Goal: Information Seeking & Learning: Check status

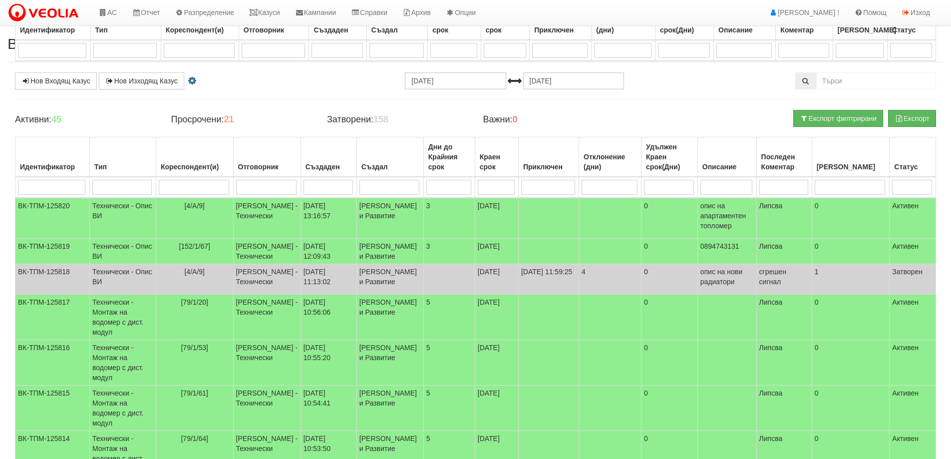
select select "2"
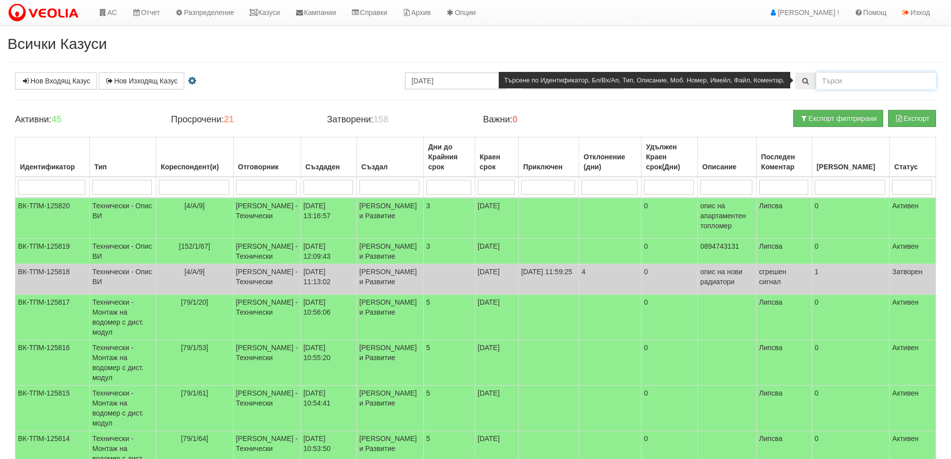
click at [860, 82] on input "text" at bounding box center [876, 80] width 120 height 17
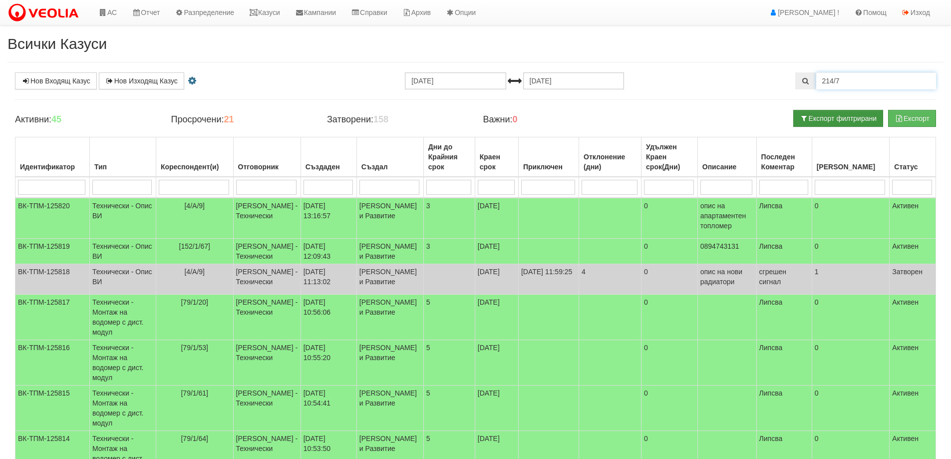
type input "214/7"
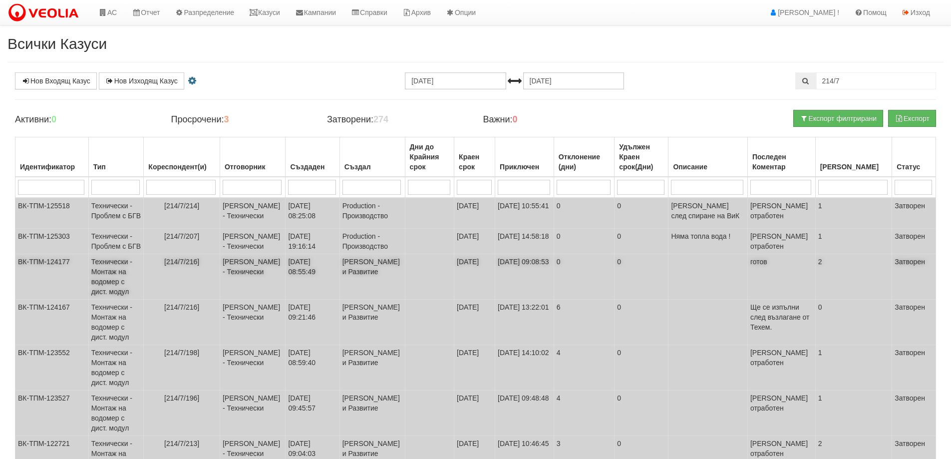
click at [190, 263] on span "[214/7/216]" at bounding box center [181, 262] width 35 height 8
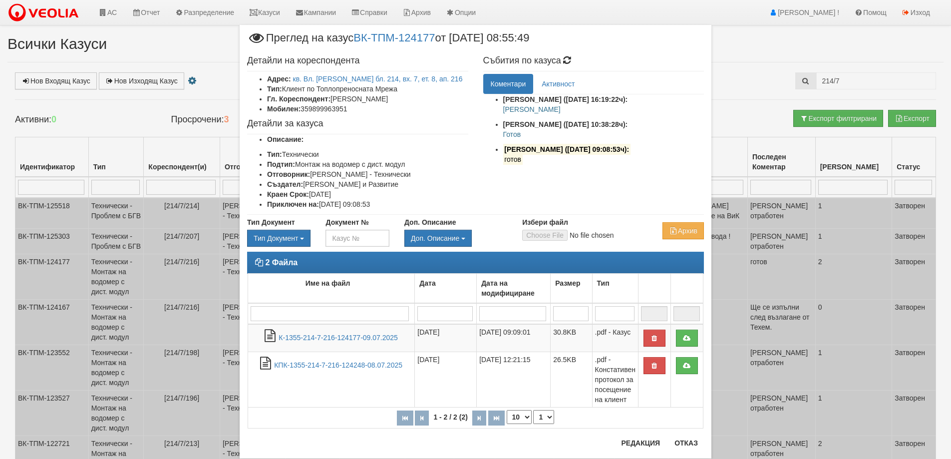
click at [507, 125] on strong "Петър Добрев (08/07/2025г. 10:38:28ч):" at bounding box center [565, 124] width 125 height 8
click at [408, 76] on link "кв. Вл. Варненчик бл. 214, вх. 7, ет. 8, ап. 216" at bounding box center [378, 79] width 170 height 8
click at [690, 439] on button "Отказ" at bounding box center [686, 443] width 35 height 16
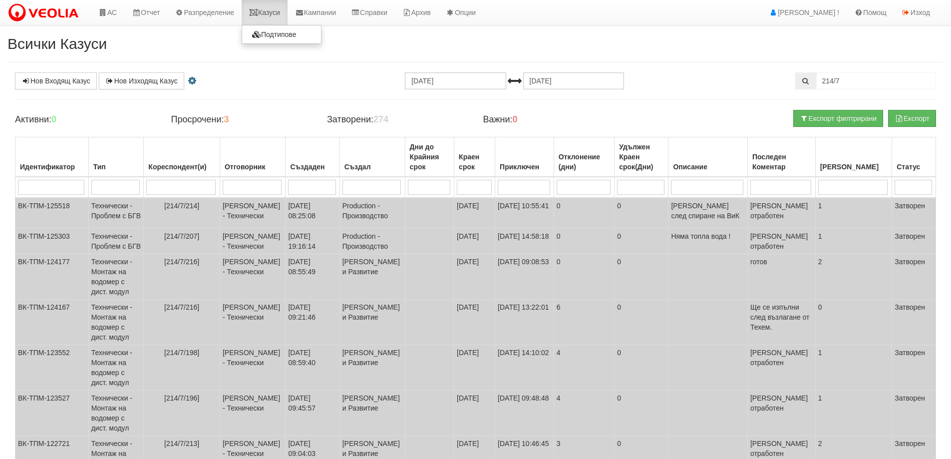
click at [269, 13] on link "Казуси" at bounding box center [265, 12] width 46 height 25
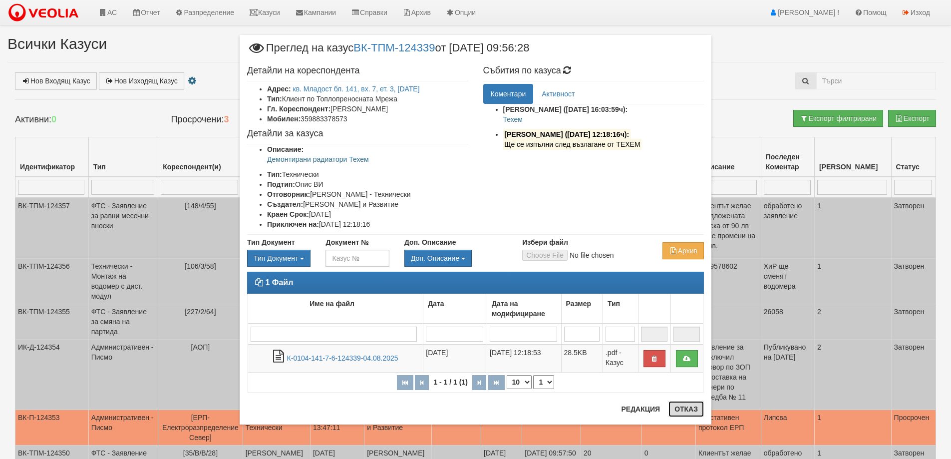
click at [695, 407] on button "Отказ" at bounding box center [686, 409] width 35 height 16
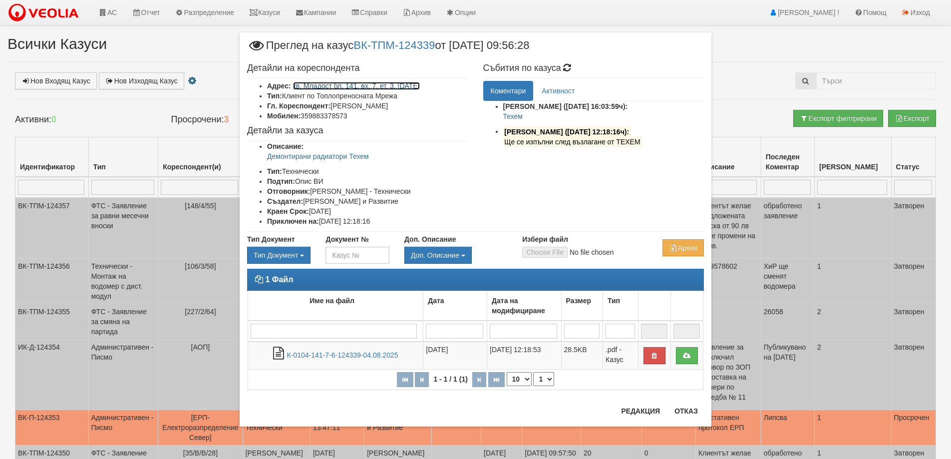
click at [376, 89] on link "кв. Младост бл. 141, вх. 7, ет. 3, [DATE]" at bounding box center [356, 86] width 127 height 8
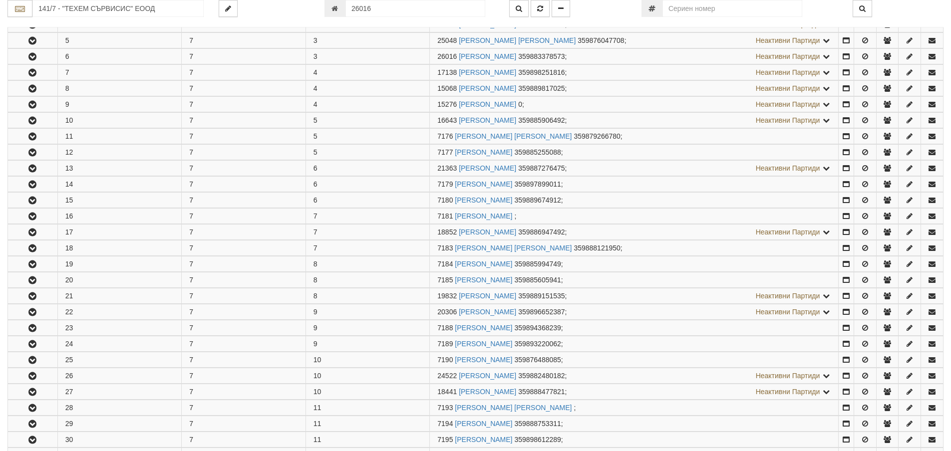
scroll to position [277, 0]
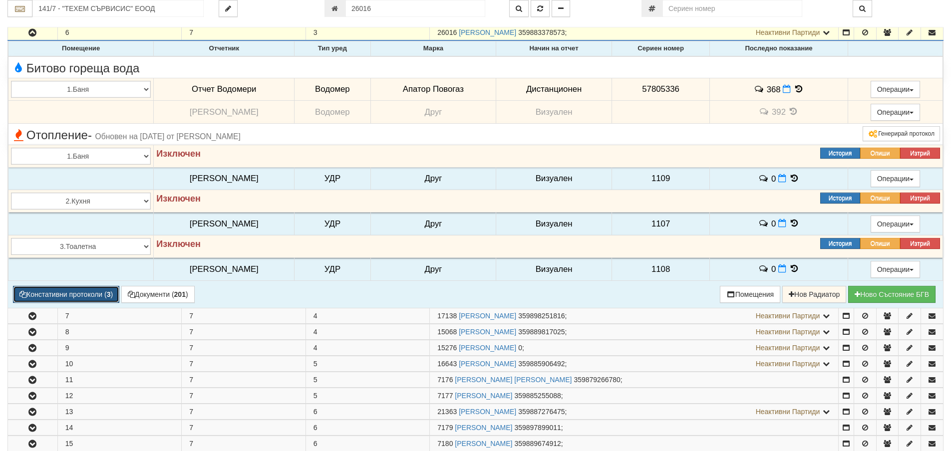
click at [86, 292] on button "Констативни протоколи ( 3 )" at bounding box center [66, 294] width 106 height 17
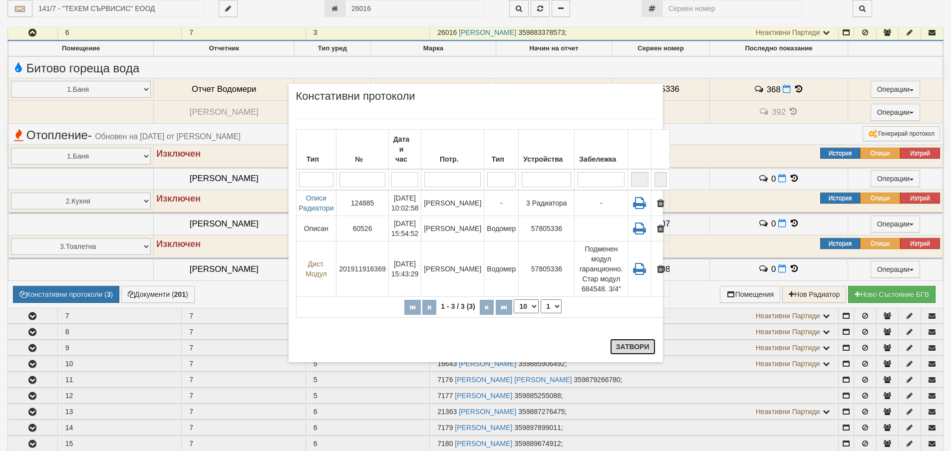
click at [636, 346] on button "Затвори" at bounding box center [632, 347] width 45 height 16
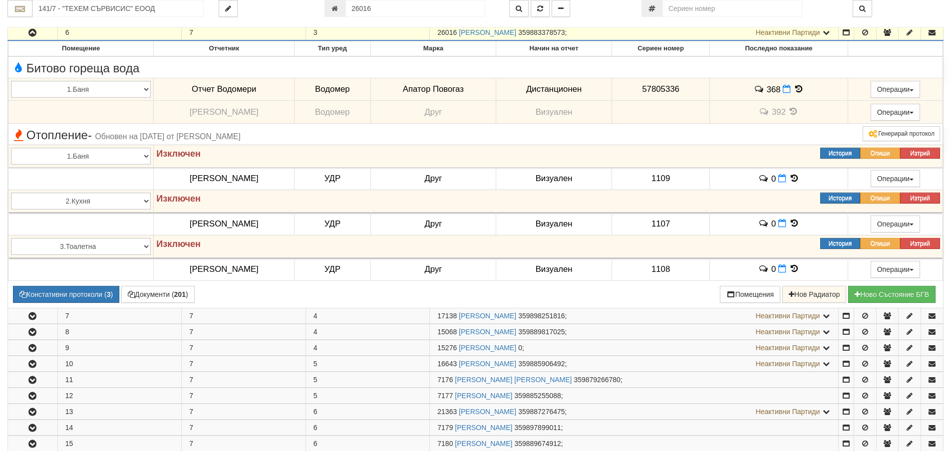
click at [35, 34] on icon "button" at bounding box center [32, 32] width 12 height 7
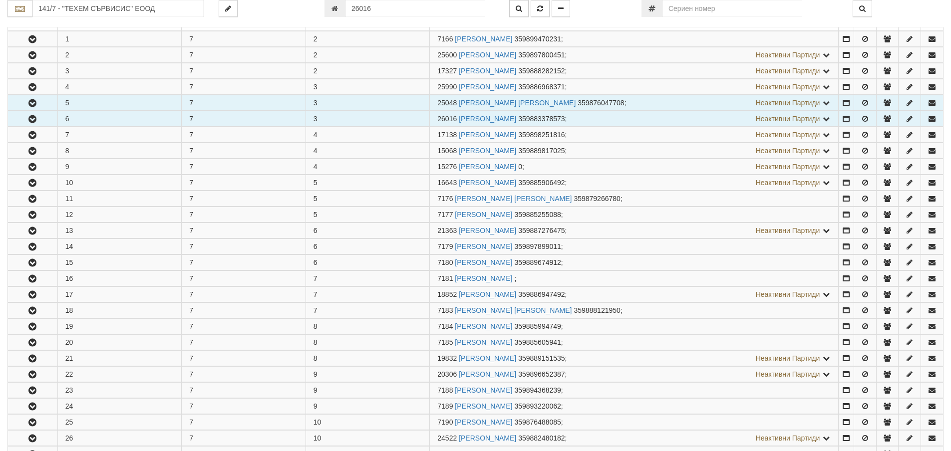
scroll to position [177, 0]
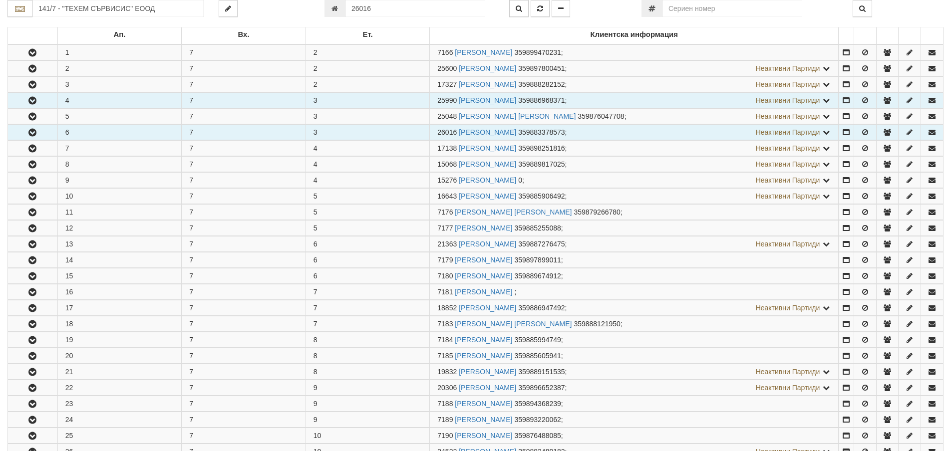
click at [42, 96] on button "button" at bounding box center [32, 100] width 49 height 15
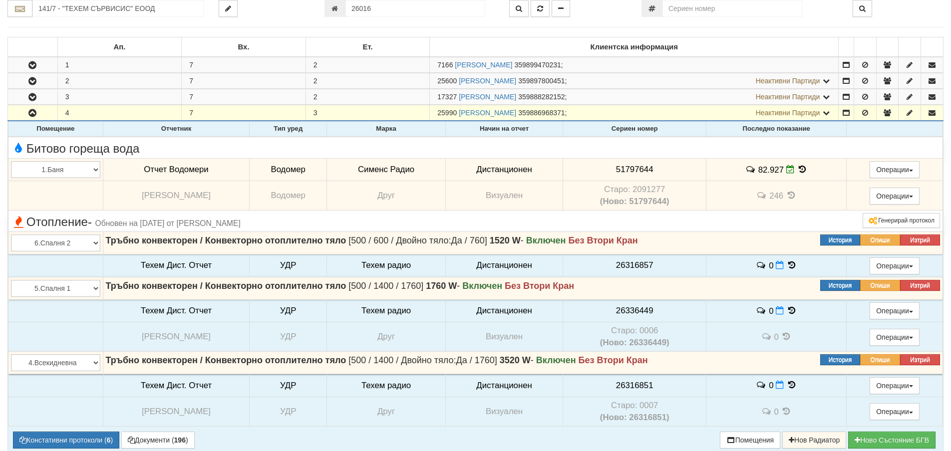
scroll to position [127, 0]
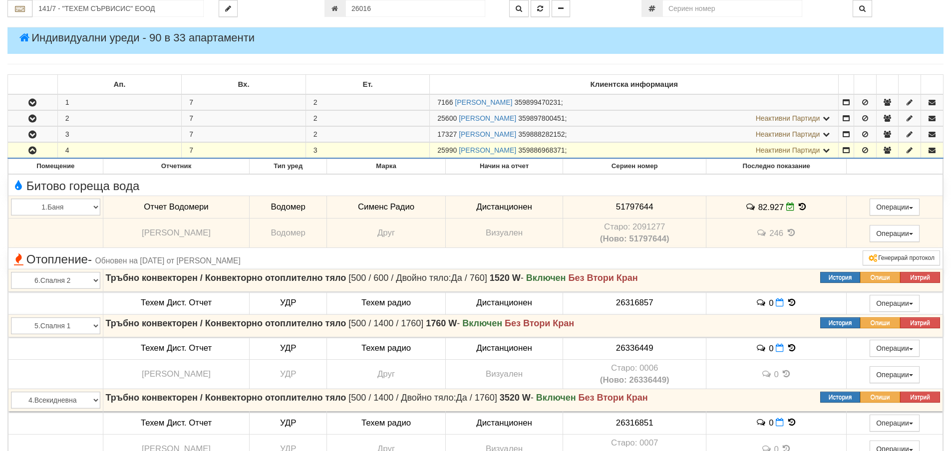
click at [32, 151] on icon "button" at bounding box center [32, 150] width 12 height 7
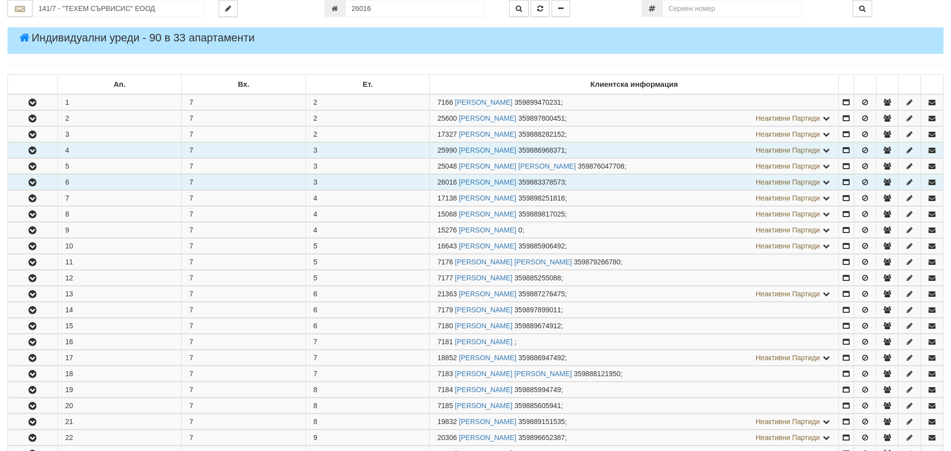
click at [32, 186] on icon "button" at bounding box center [32, 182] width 12 height 7
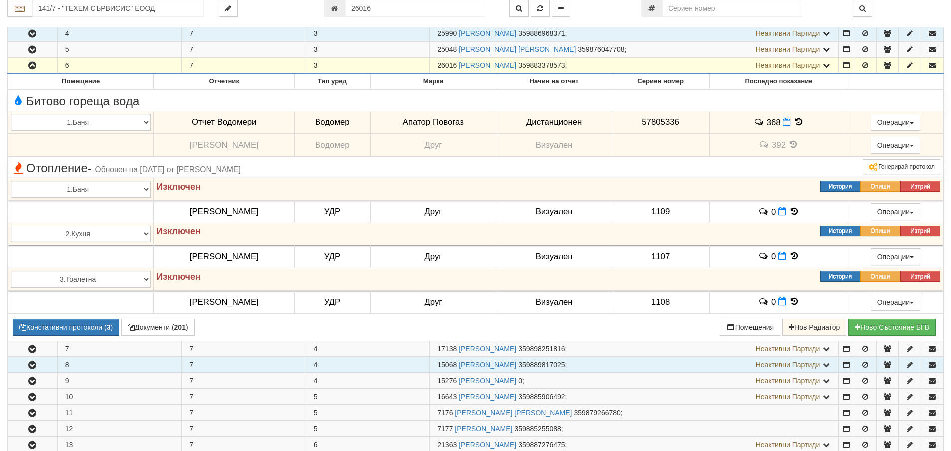
scroll to position [227, 0]
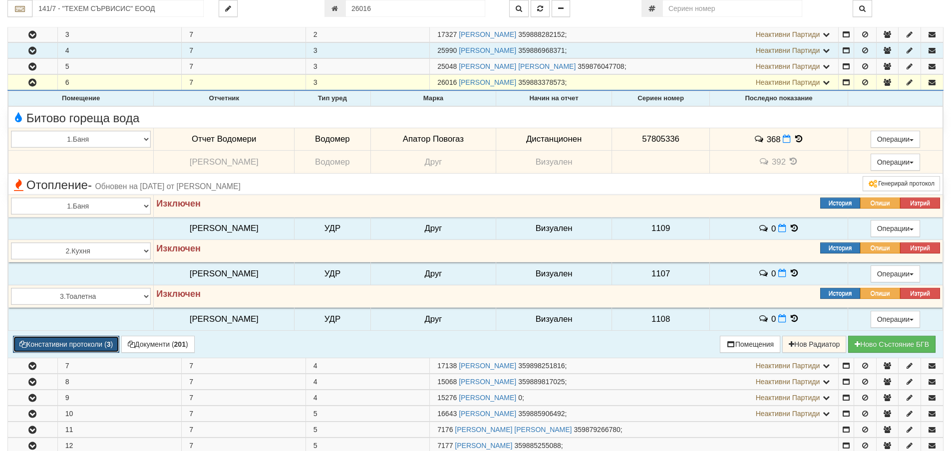
click at [97, 343] on button "Констативни протоколи ( 3 )" at bounding box center [66, 344] width 106 height 17
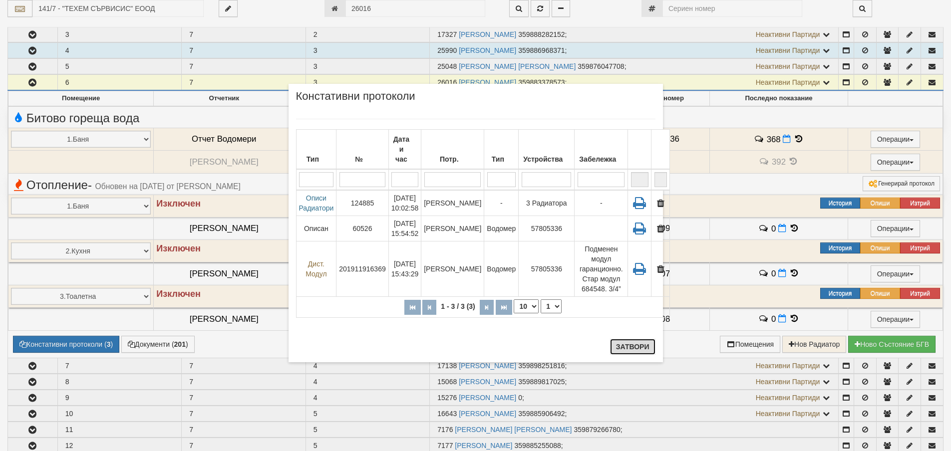
click at [629, 347] on button "Затвори" at bounding box center [632, 347] width 45 height 16
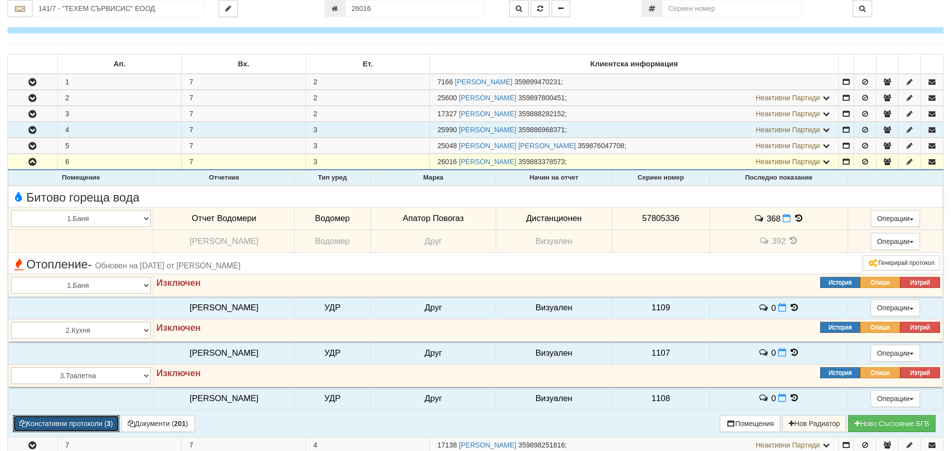
scroll to position [127, 0]
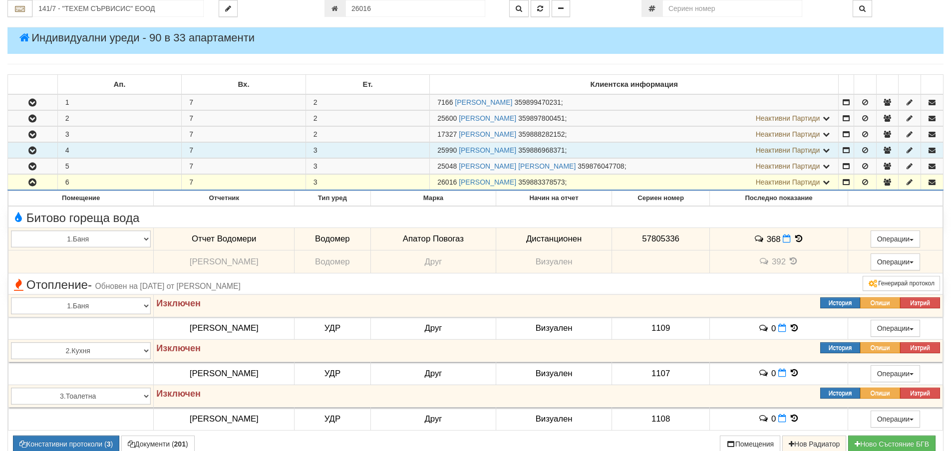
click at [29, 150] on icon "button" at bounding box center [32, 150] width 12 height 7
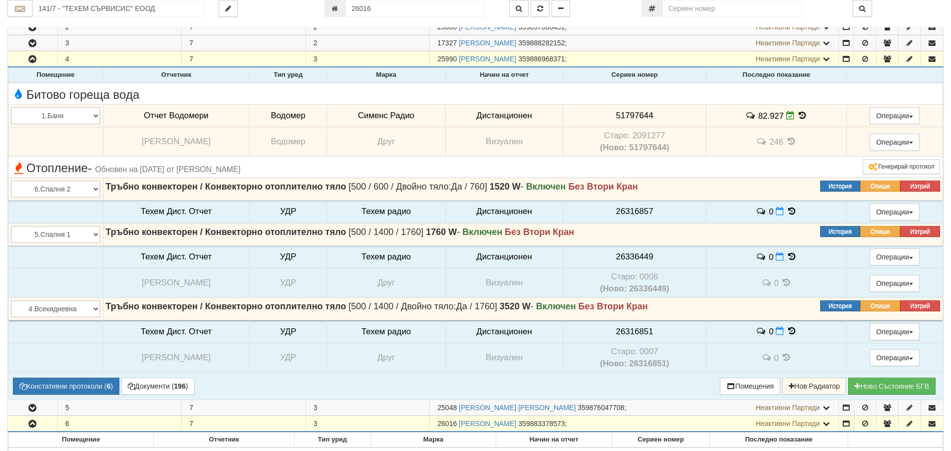
scroll to position [227, 0]
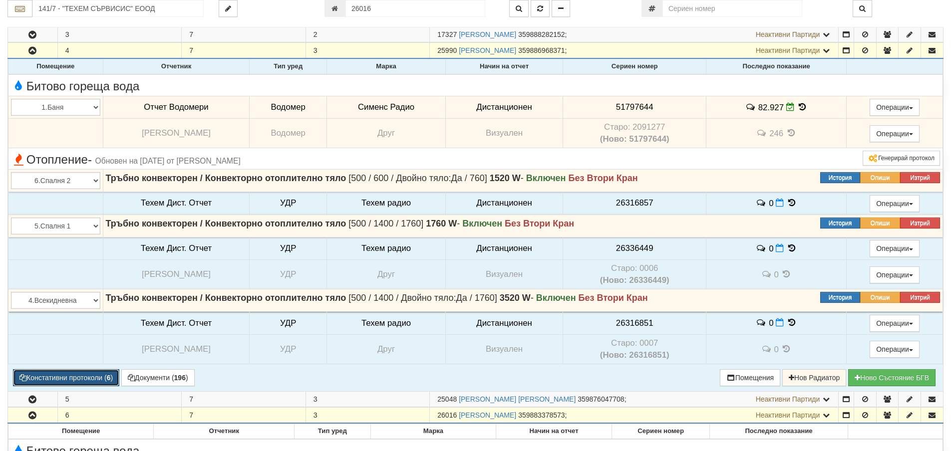
click at [92, 376] on button "Констативни протоколи ( 6 )" at bounding box center [66, 378] width 106 height 17
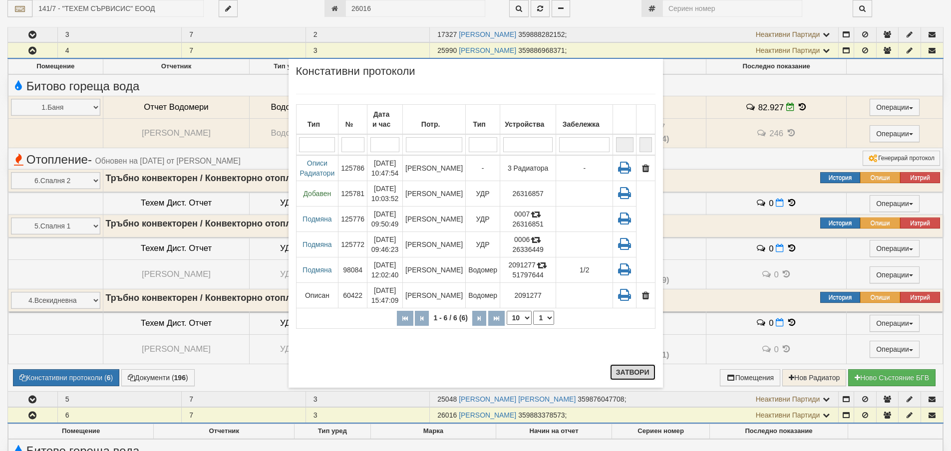
click at [637, 370] on button "Затвори" at bounding box center [632, 373] width 45 height 16
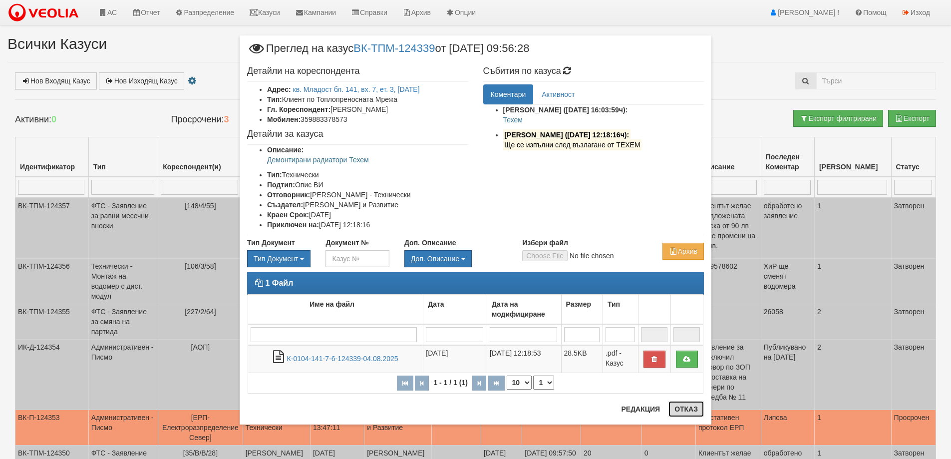
click at [695, 411] on button "Отказ" at bounding box center [686, 409] width 35 height 16
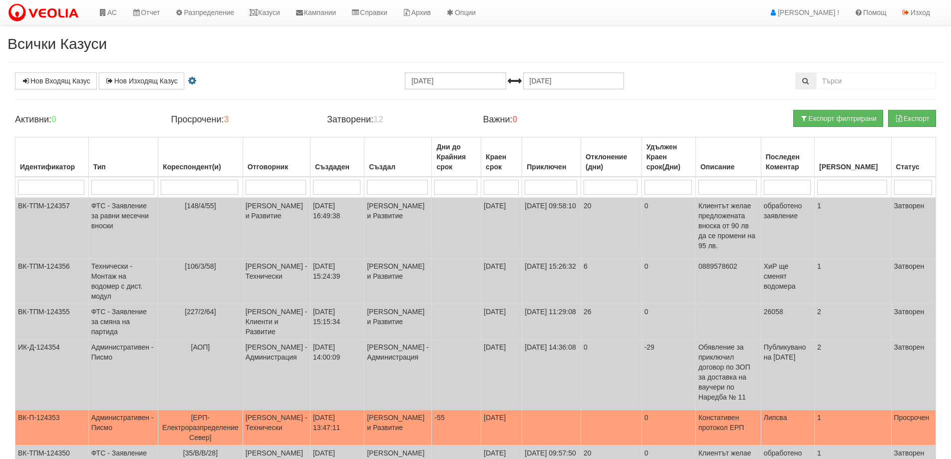
click at [857, 89] on div "Нов Входящ Казус Нов Изходящ Казус [DATE] [DATE] Уведомявай ме за казуси към от…" at bounding box center [475, 392] width 936 height 641
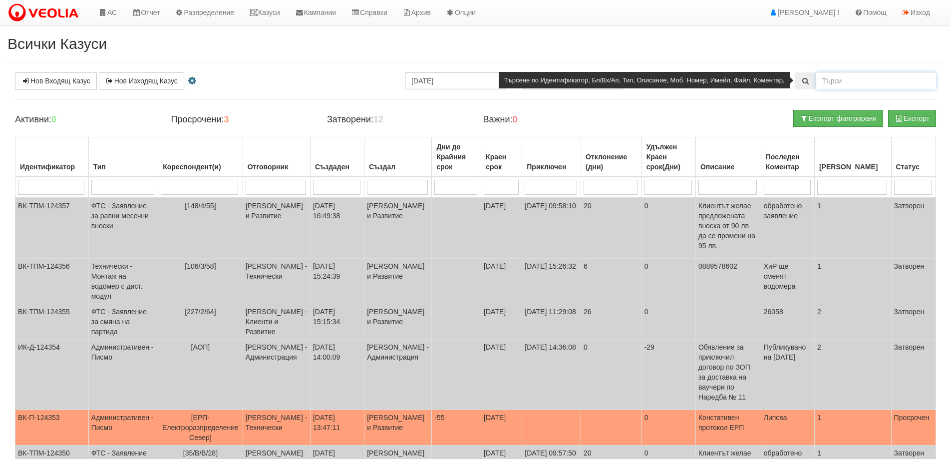
click at [849, 84] on input "text" at bounding box center [876, 80] width 120 height 17
type input "141/7"
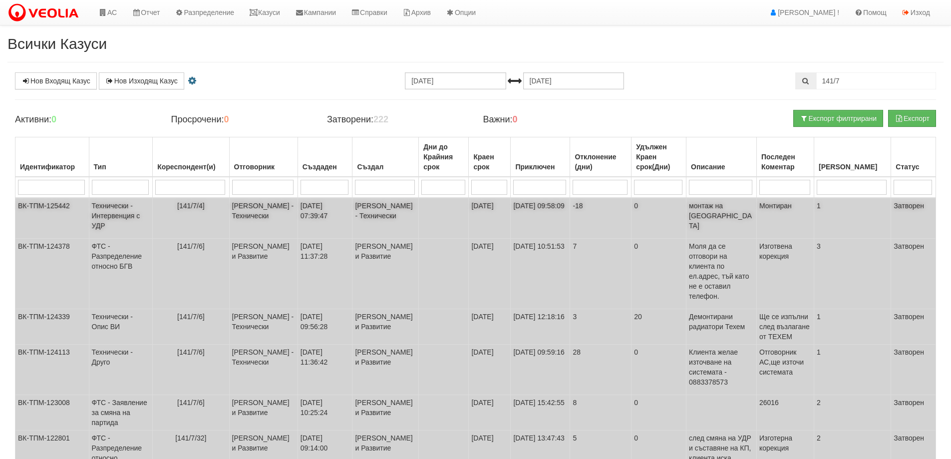
click at [205, 206] on span "[141/7/4]" at bounding box center [190, 206] width 27 height 8
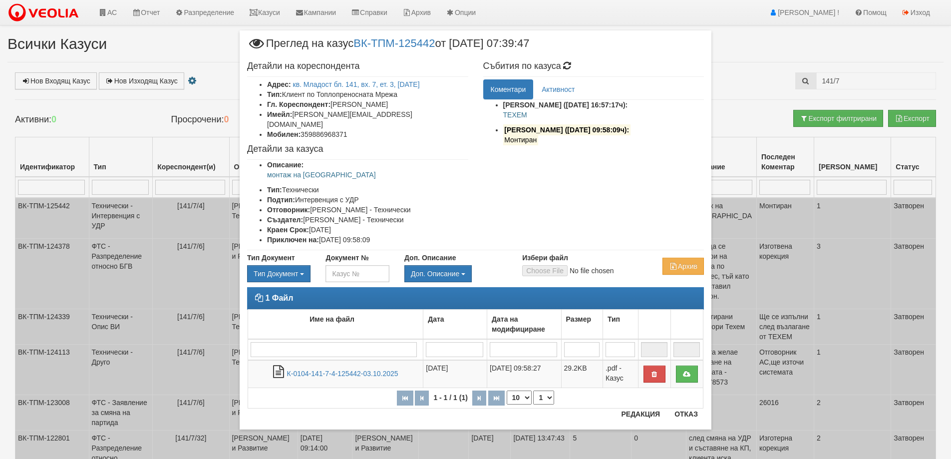
drag, startPoint x: 358, startPoint y: 42, endPoint x: 443, endPoint y: 43, distance: 85.4
click at [443, 43] on span "Преглед на казус ВК-ТПМ-125442 от 10/09/2025 07:39:47" at bounding box center [388, 47] width 282 height 18
copy span "ВК-ТПМ-125442"
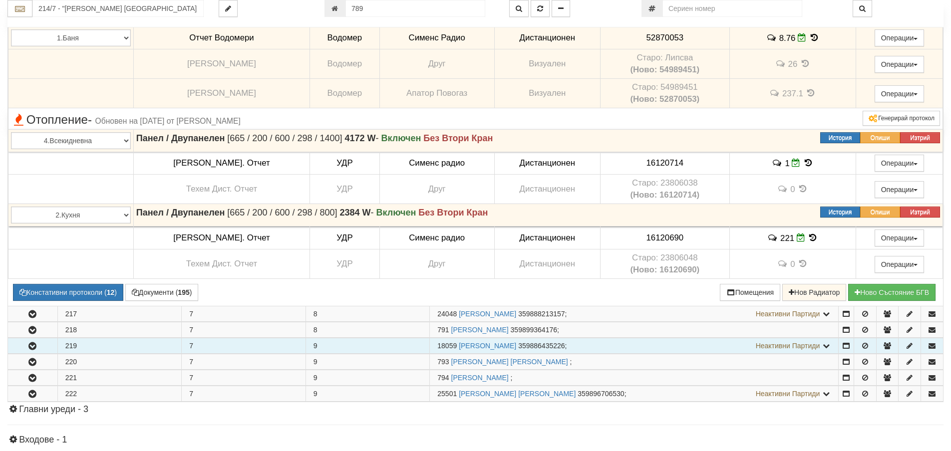
scroll to position [739, 0]
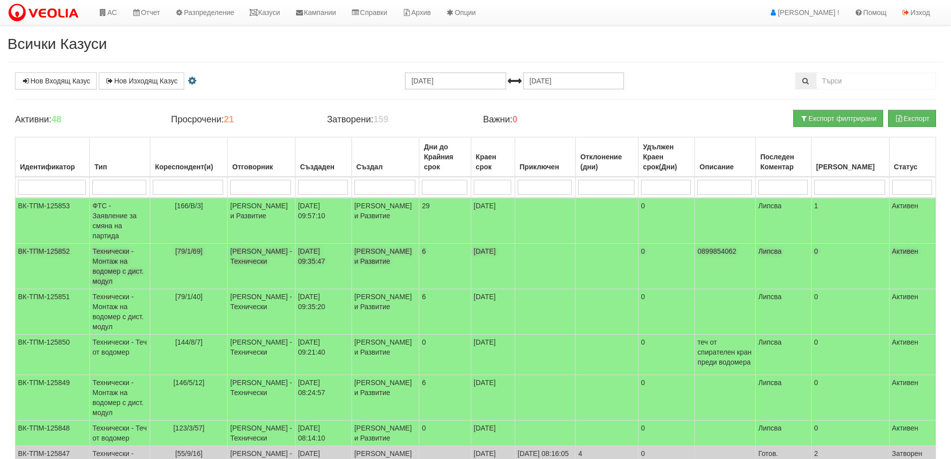
click at [202, 249] on span "[79/1/69]" at bounding box center [188, 251] width 27 height 8
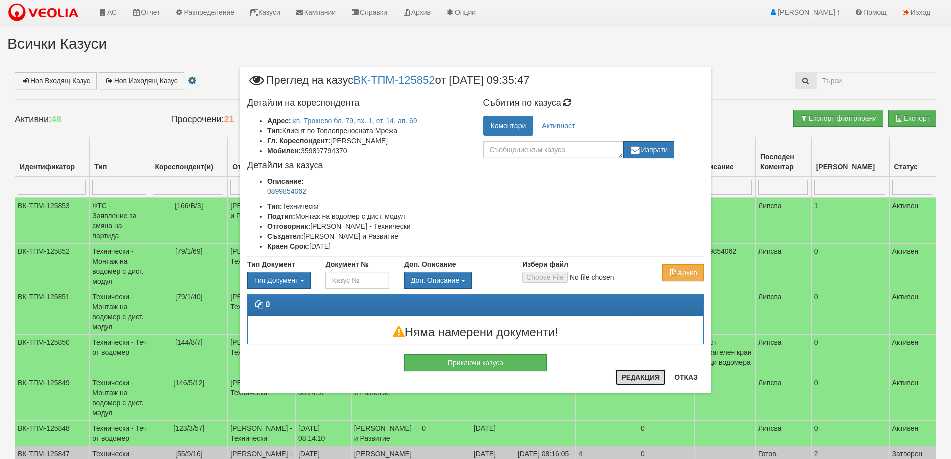
click at [653, 377] on button "Редакция" at bounding box center [640, 377] width 51 height 16
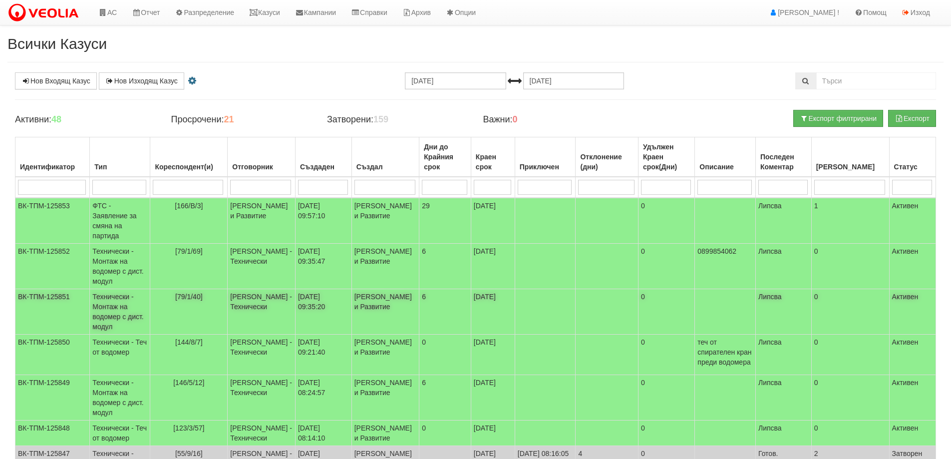
click at [198, 294] on span "[79/1/40]" at bounding box center [188, 297] width 27 height 8
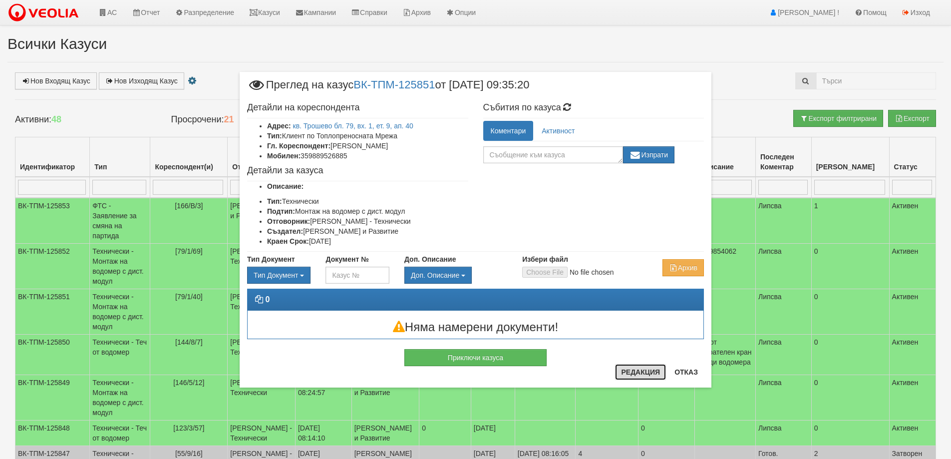
click at [630, 369] on button "Редакция" at bounding box center [640, 372] width 51 height 16
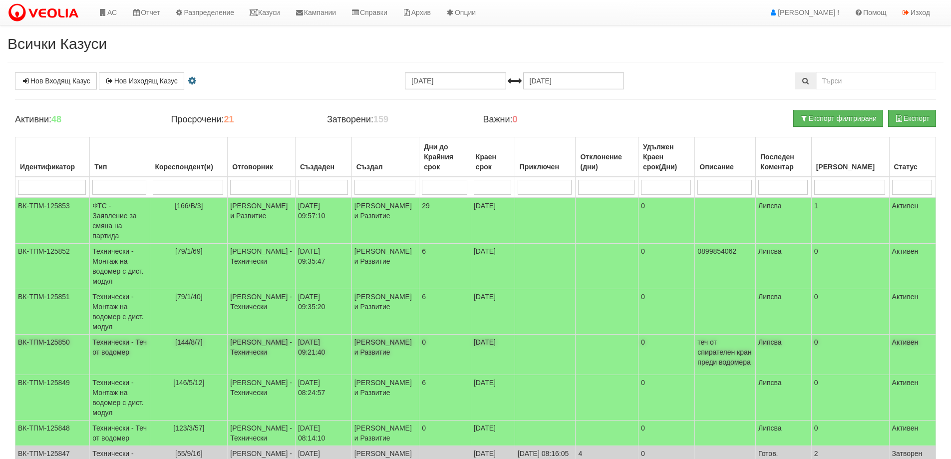
click at [202, 339] on span "[144/8/7]" at bounding box center [188, 342] width 27 height 8
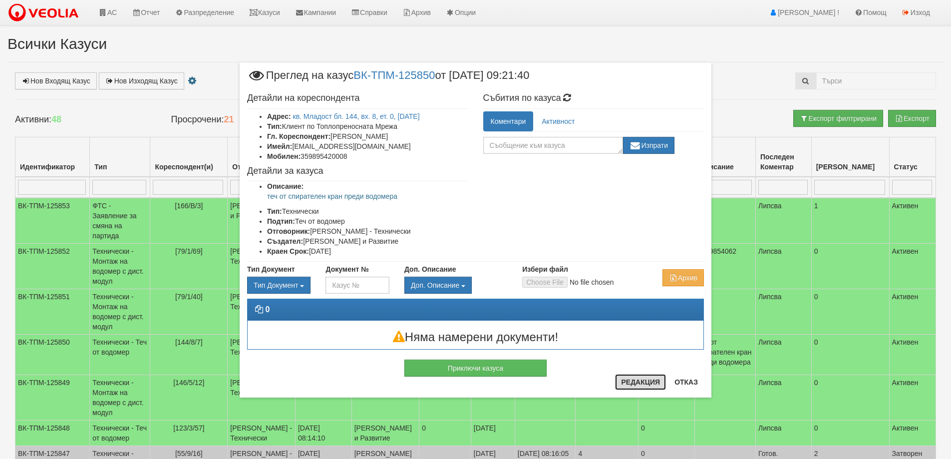
click at [640, 381] on button "Редакция" at bounding box center [640, 382] width 51 height 16
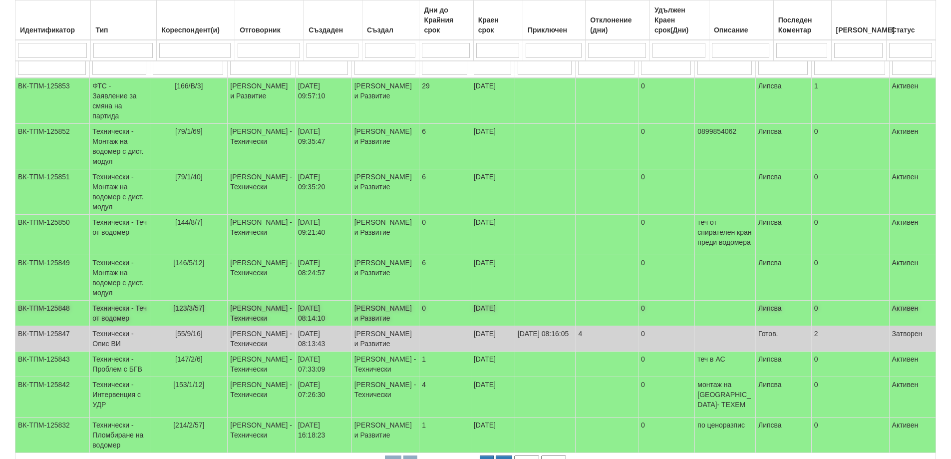
scroll to position [150, 0]
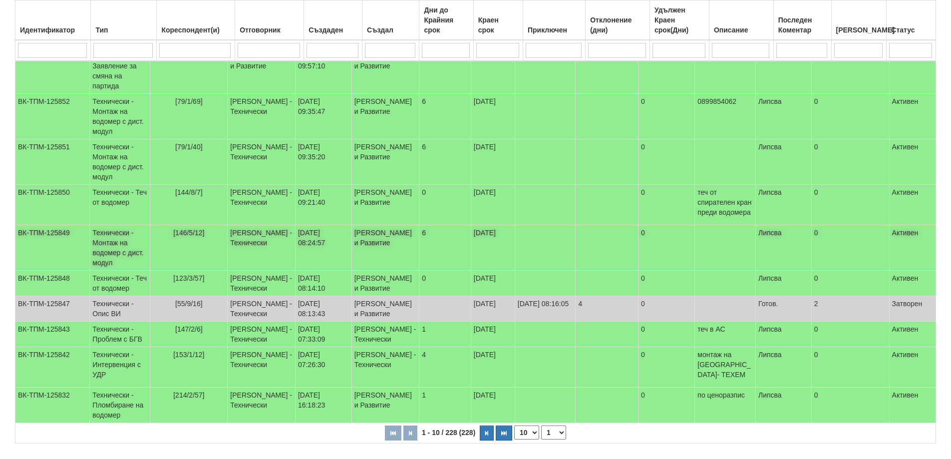
click at [192, 237] on span "[146/5/12]" at bounding box center [188, 233] width 31 height 8
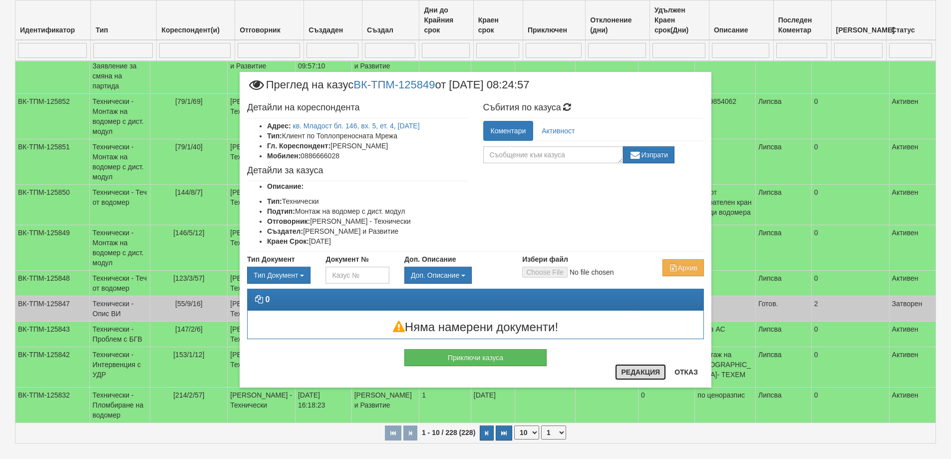
click at [633, 370] on button "Редакция" at bounding box center [640, 372] width 51 height 16
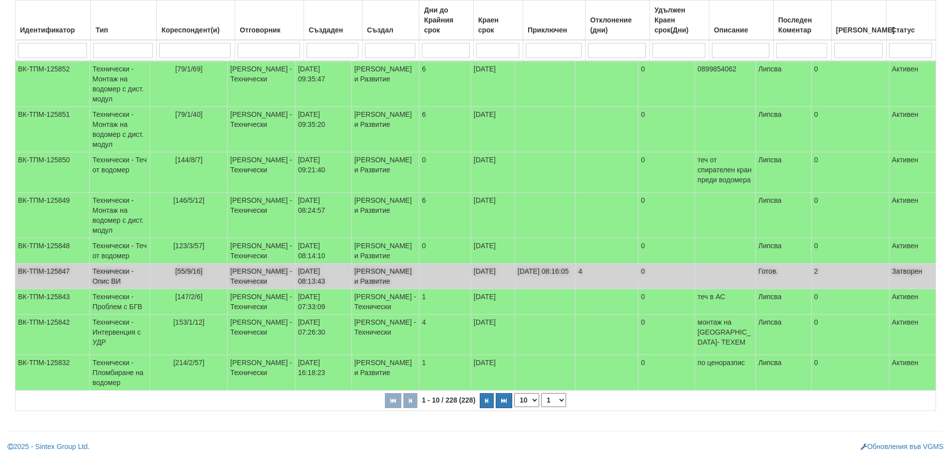
scroll to position [232, 0]
click at [243, 264] on td "[PERSON_NAME] - Технически" at bounding box center [262, 276] width 68 height 25
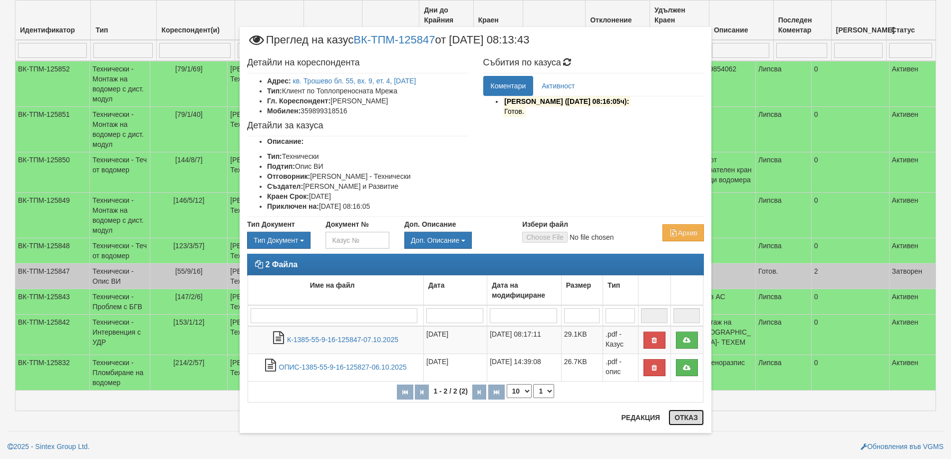
click at [687, 417] on button "Отказ" at bounding box center [686, 417] width 35 height 16
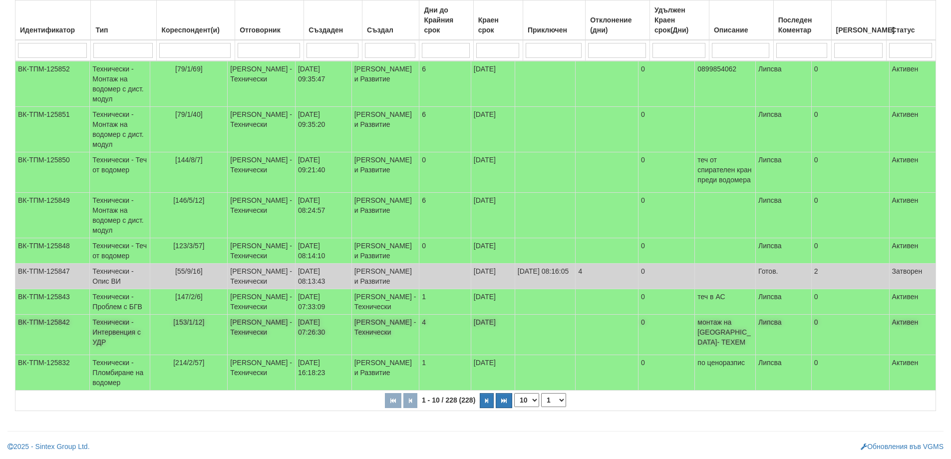
click at [188, 318] on span "[153/1/12]" at bounding box center [188, 322] width 31 height 8
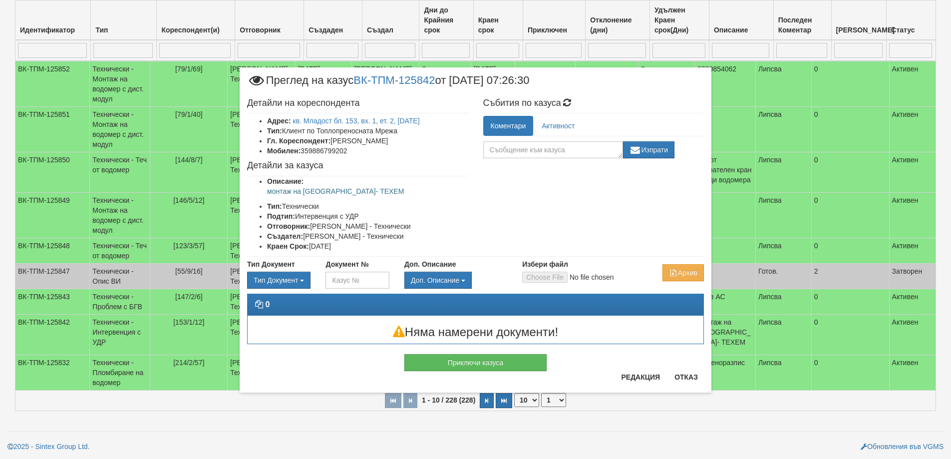
drag, startPoint x: 356, startPoint y: 79, endPoint x: 442, endPoint y: 85, distance: 86.6
click at [442, 85] on span "Преглед на казус ВК-ТПМ-125842 от 07/10/2025 07:26:30" at bounding box center [388, 84] width 282 height 18
copy span "ВК-ТПМ-125842"
click at [312, 190] on p "монтаж на ново УДР- ТЕХЕМ" at bounding box center [367, 191] width 201 height 10
click at [311, 190] on p "монтаж на ново УДР- ТЕХЕМ" at bounding box center [367, 191] width 201 height 10
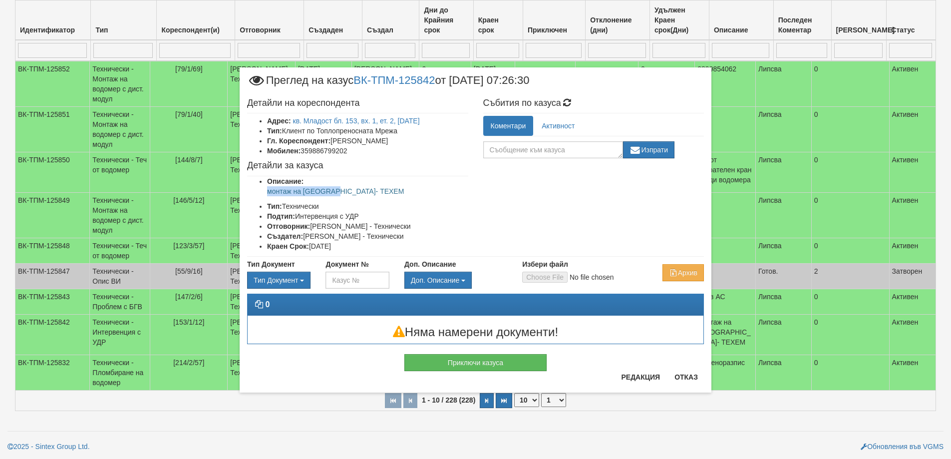
drag, startPoint x: 332, startPoint y: 192, endPoint x: 268, endPoint y: 188, distance: 63.5
click at [268, 188] on p "монтаж на ново УДР- ТЕХЕМ" at bounding box center [367, 191] width 201 height 10
copy p "монтаж на ново УДР"
click at [680, 375] on button "Отказ" at bounding box center [686, 377] width 35 height 16
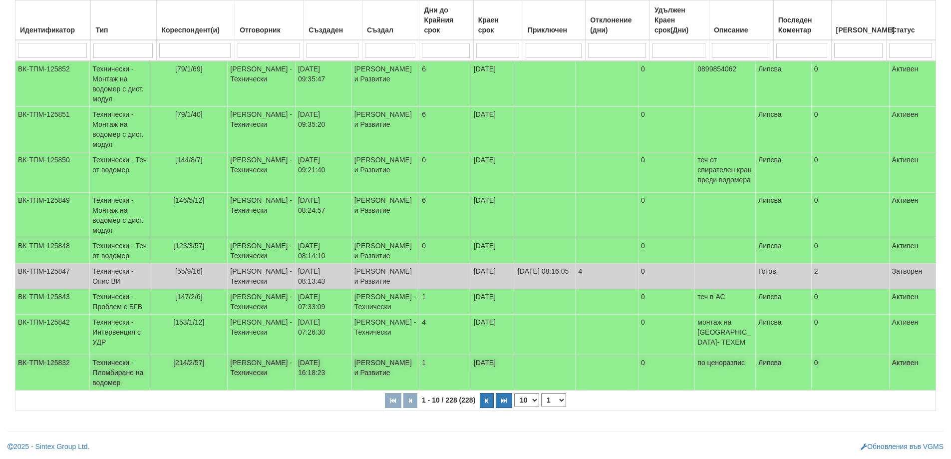
click at [192, 359] on span "[214/2/57]" at bounding box center [188, 363] width 31 height 8
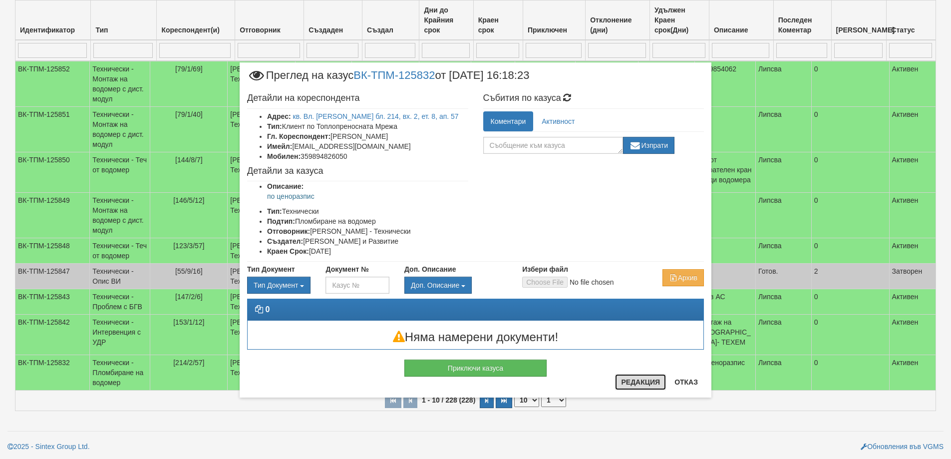
click at [639, 386] on button "Редакция" at bounding box center [640, 382] width 51 height 16
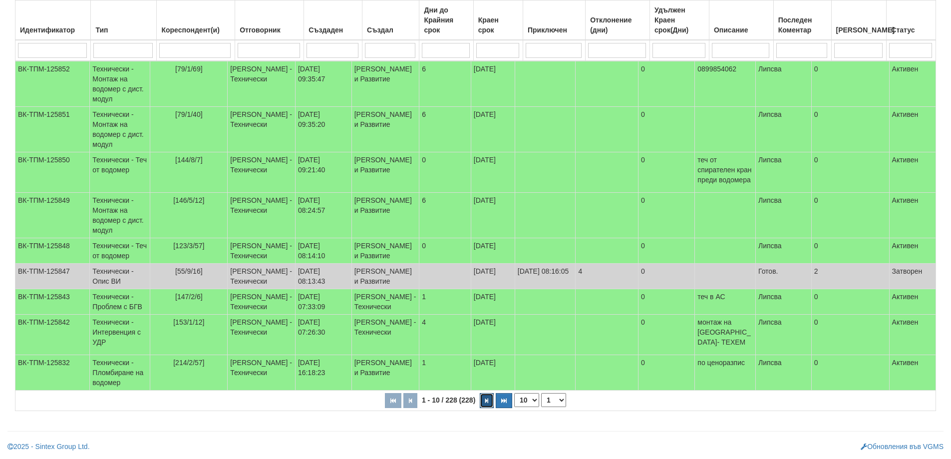
click at [484, 401] on button "button" at bounding box center [487, 400] width 14 height 15
select select "2"
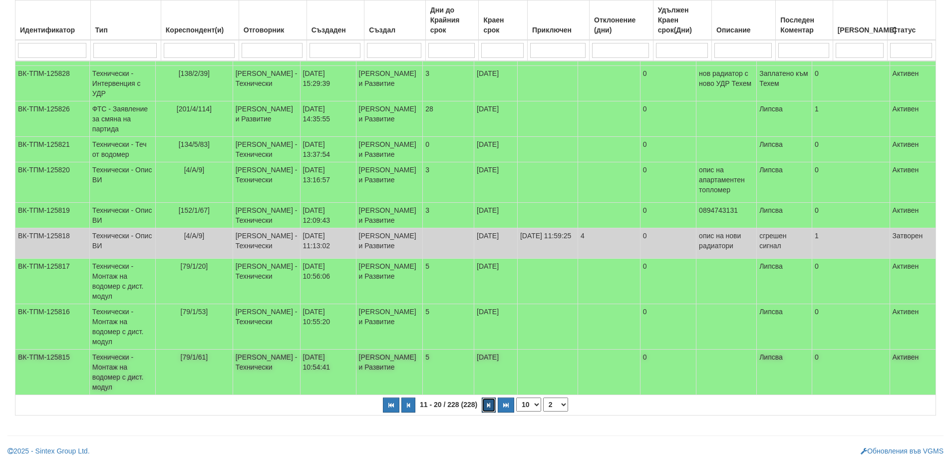
scroll to position [32, 0]
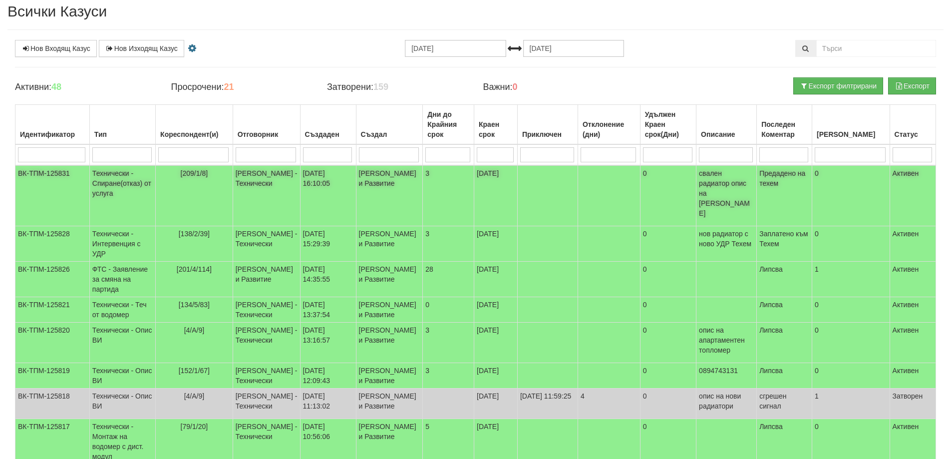
click at [203, 172] on span "[209/1/8]" at bounding box center [194, 173] width 27 height 8
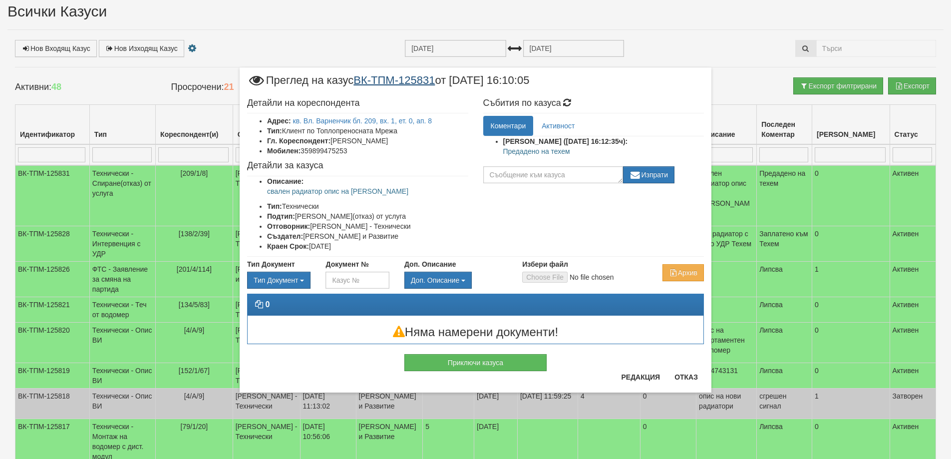
drag, startPoint x: 358, startPoint y: 75, endPoint x: 441, endPoint y: 79, distance: 83.0
click at [441, 79] on span "Преглед на казус ВК-ТПМ-125831 от 06/10/2025 16:10:05" at bounding box center [388, 84] width 282 height 18
copy span "ВК-ТПМ-125831"
drag, startPoint x: 267, startPoint y: 191, endPoint x: 384, endPoint y: 192, distance: 116.8
click at [384, 192] on p "свален радиатор опис на топломер Техем" at bounding box center [367, 191] width 201 height 10
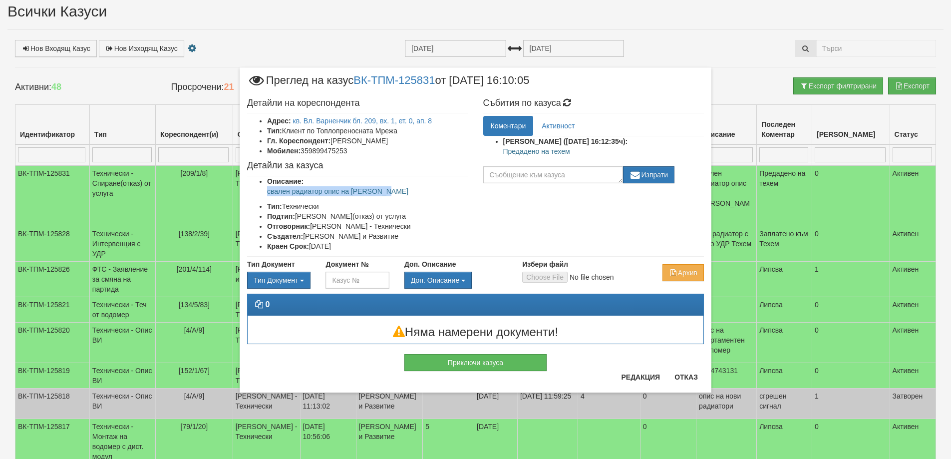
copy p "свален радиатор опис на топломер"
click at [702, 377] on button "Отказ" at bounding box center [686, 377] width 35 height 16
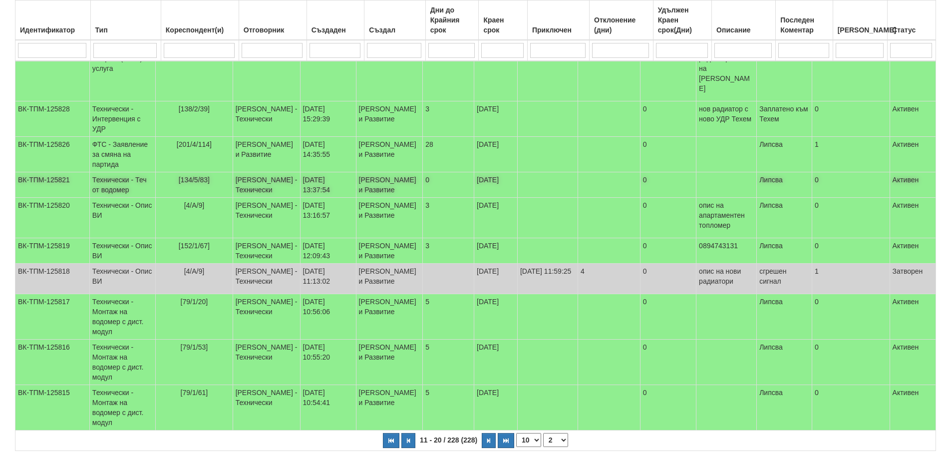
scroll to position [182, 0]
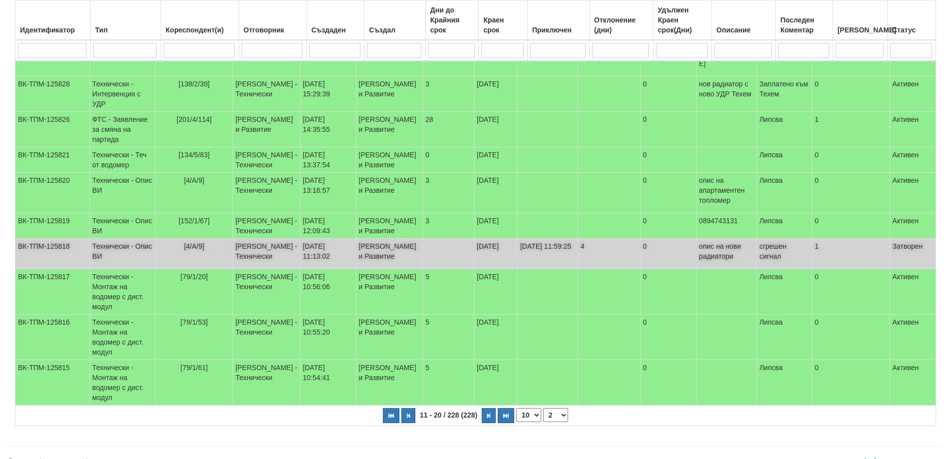
click at [201, 250] on span "[4/А/9]" at bounding box center [194, 246] width 20 height 8
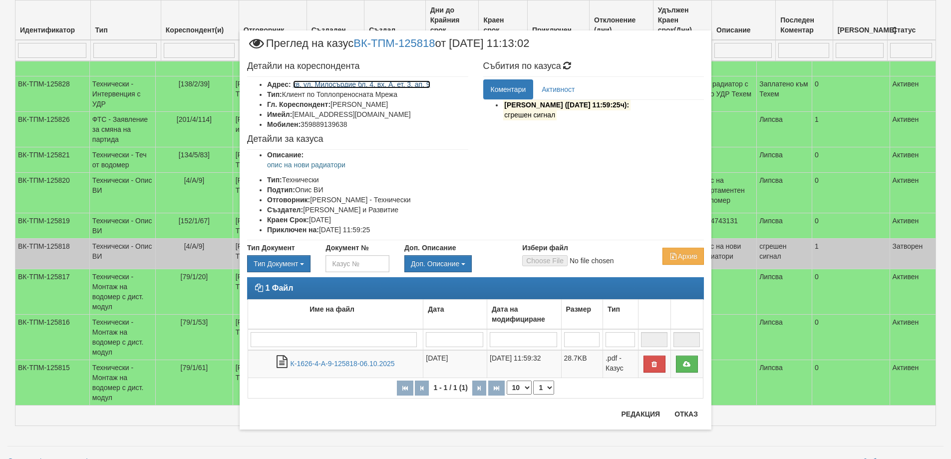
click at [398, 81] on link "кв. ул. Милосърдие бл. 4, вх. А, ет. 3, ап. 9" at bounding box center [361, 84] width 137 height 8
click at [683, 419] on button "Отказ" at bounding box center [686, 414] width 35 height 16
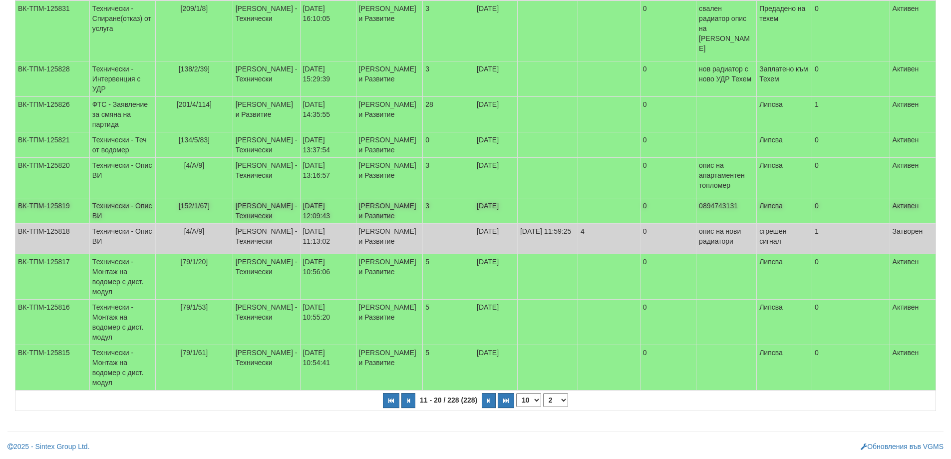
scroll to position [0, 0]
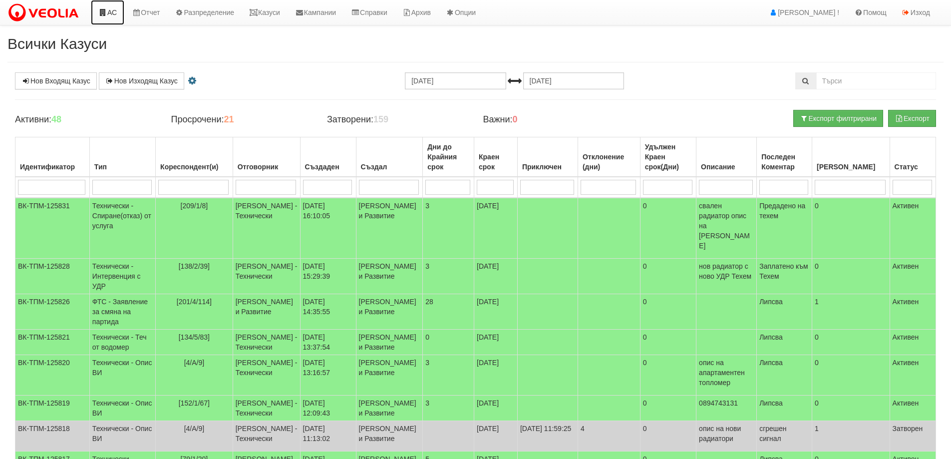
click at [109, 14] on link "АС" at bounding box center [107, 12] width 33 height 25
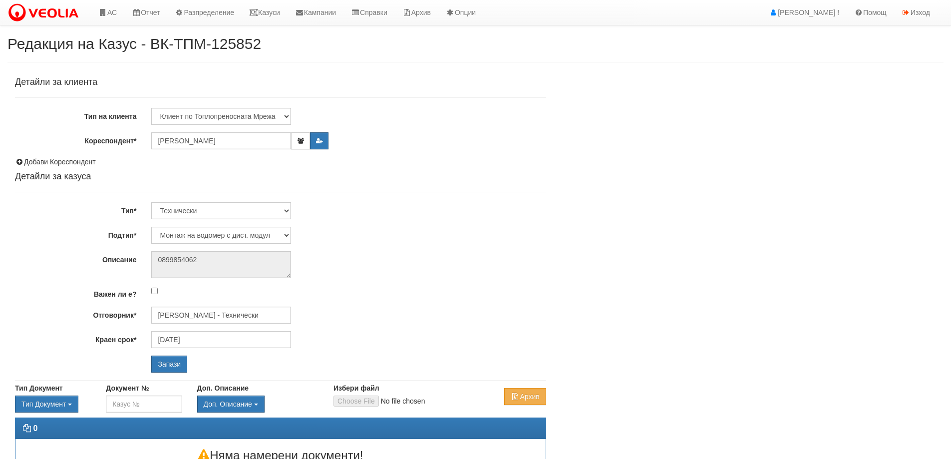
select select "Монтаж на водомер с дист. модул"
click at [245, 319] on input "[PERSON_NAME] - Технически" at bounding box center [221, 315] width 140 height 17
type input "D"
click at [203, 329] on div "[PERSON_NAME] - Технически" at bounding box center [436, 331] width 569 height 12
type input "[PERSON_NAME] - Технически"
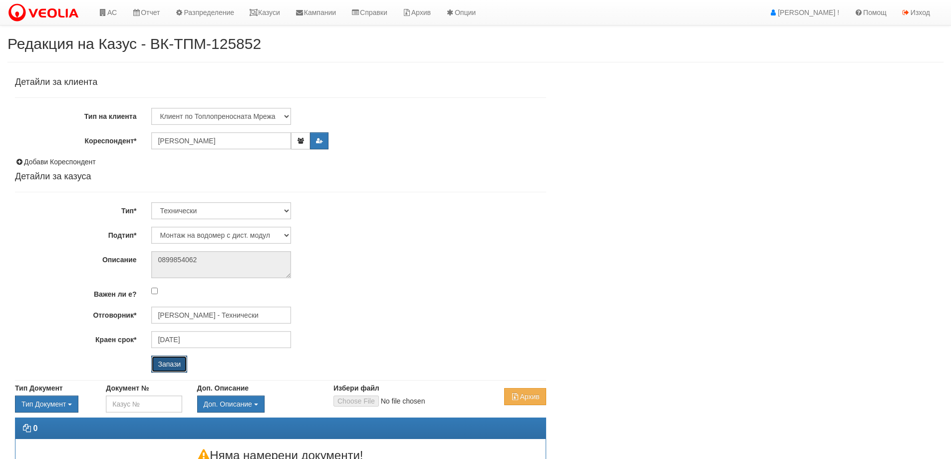
click at [169, 367] on input "Запази" at bounding box center [169, 364] width 36 height 17
select select "Монтаж на водомер с дист. модул"
click at [184, 312] on input "[PERSON_NAME] - Технически" at bounding box center [221, 315] width 140 height 17
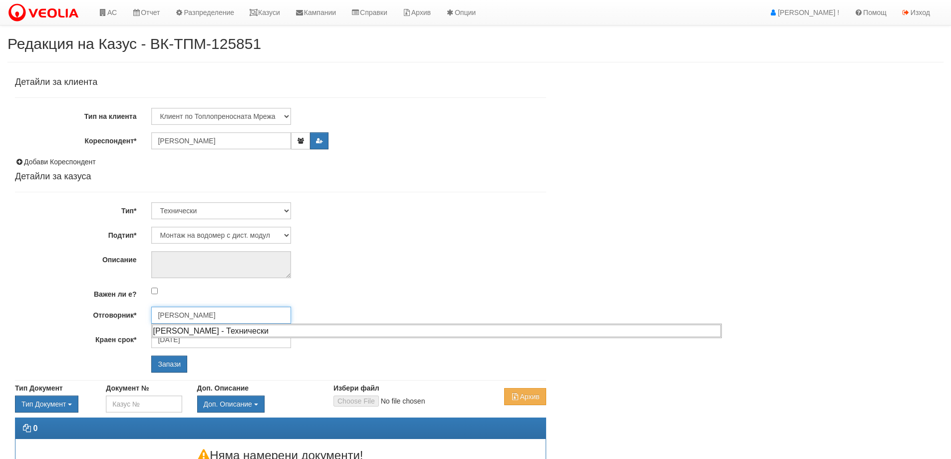
click at [185, 331] on div "[PERSON_NAME] - Технически" at bounding box center [436, 331] width 569 height 12
type input "[PERSON_NAME] - Технически"
click at [183, 368] on input "Запази" at bounding box center [169, 364] width 36 height 17
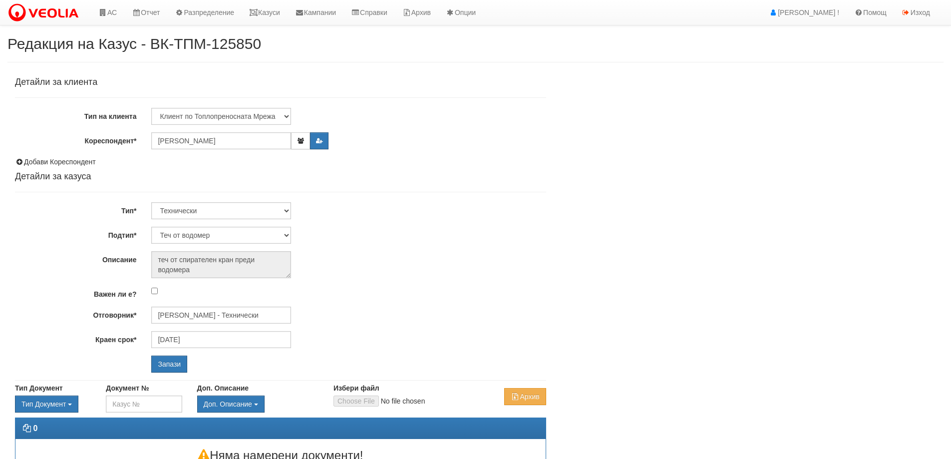
select select "Теч от водомер"
click at [199, 316] on input "[PERSON_NAME] - Технически" at bounding box center [221, 315] width 140 height 17
click at [189, 340] on div "[PERSON_NAME] - Технически" at bounding box center [436, 342] width 569 height 12
type input "[PERSON_NAME] - Технически"
click at [176, 364] on input "Запази" at bounding box center [169, 364] width 36 height 17
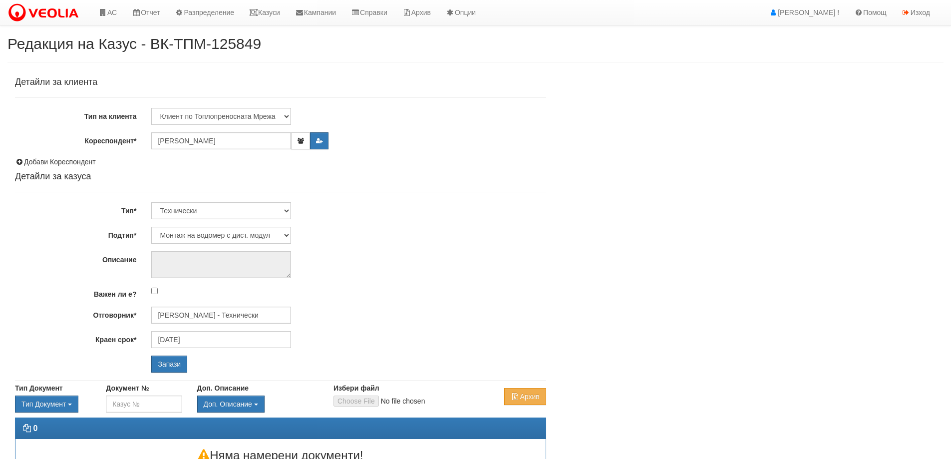
select select "Монтаж на водомер с дист. модул"
click at [191, 312] on input "[PERSON_NAME] - Технически" at bounding box center [221, 315] width 140 height 17
type input "С"
click at [195, 329] on div "[PERSON_NAME] - Технически" at bounding box center [436, 331] width 569 height 12
type input "[PERSON_NAME] - Технически"
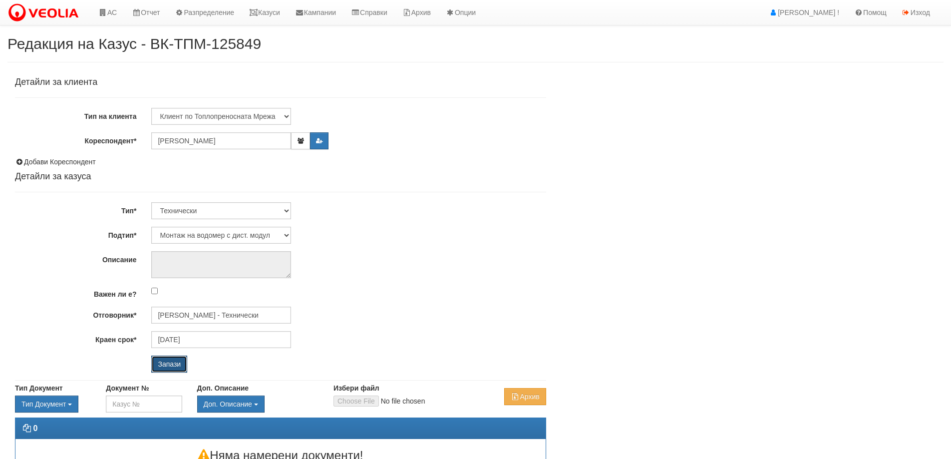
click at [169, 360] on input "Запази" at bounding box center [169, 364] width 36 height 17
select select "Пломбиране на водомер"
click at [195, 319] on input "[PERSON_NAME] - Технически" at bounding box center [221, 315] width 140 height 17
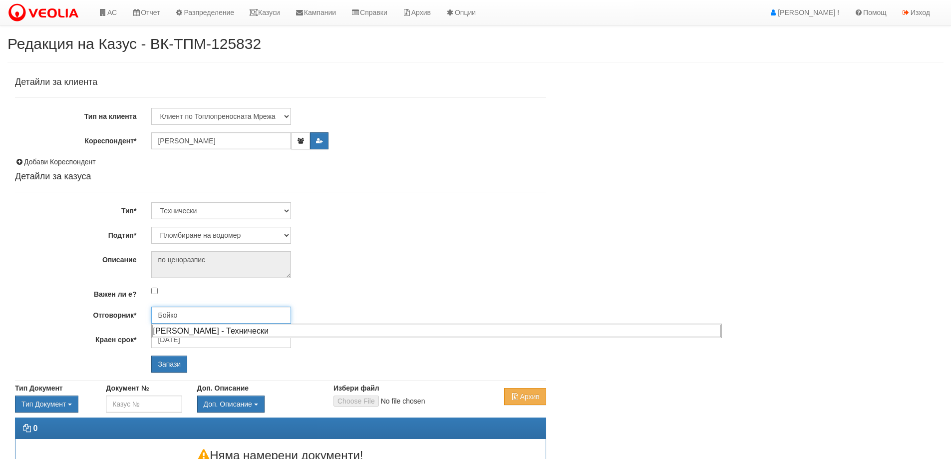
click at [178, 334] on div "[PERSON_NAME] - Технически" at bounding box center [436, 331] width 569 height 12
type input "[PERSON_NAME] - Технически"
click at [160, 356] on input "Запази" at bounding box center [169, 364] width 36 height 17
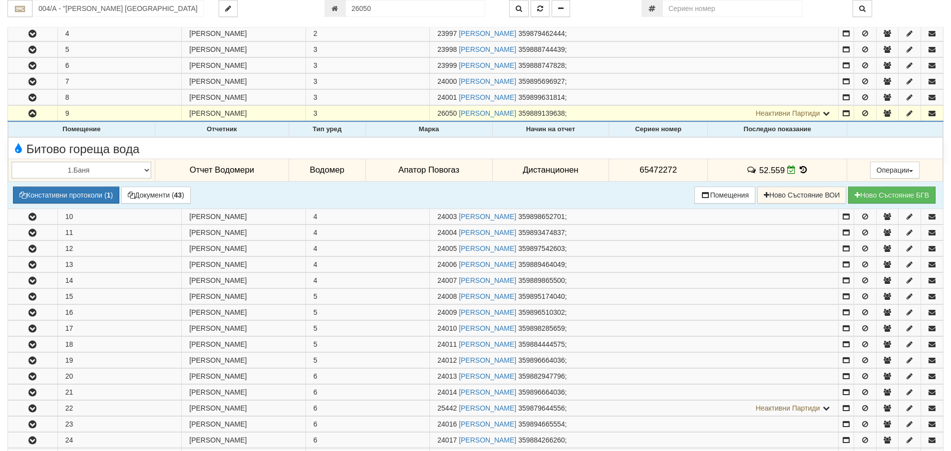
scroll to position [225, 0]
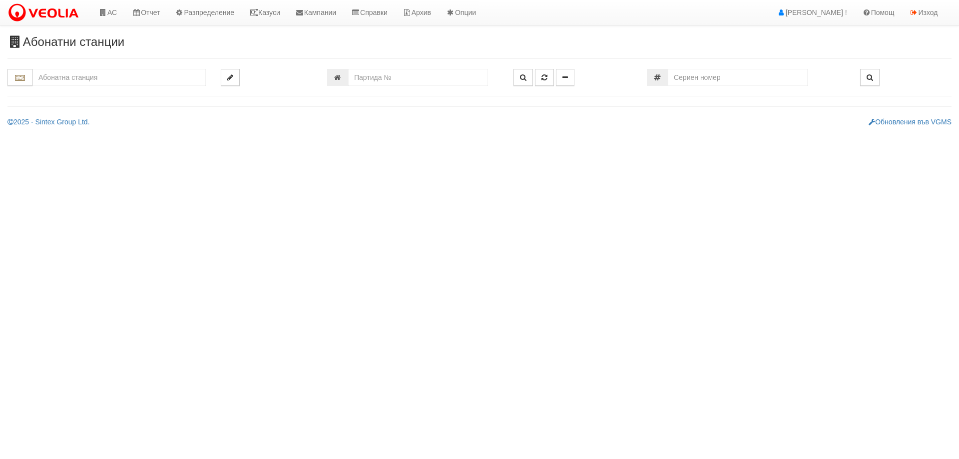
click at [83, 77] on input "text" at bounding box center [118, 77] width 173 height 17
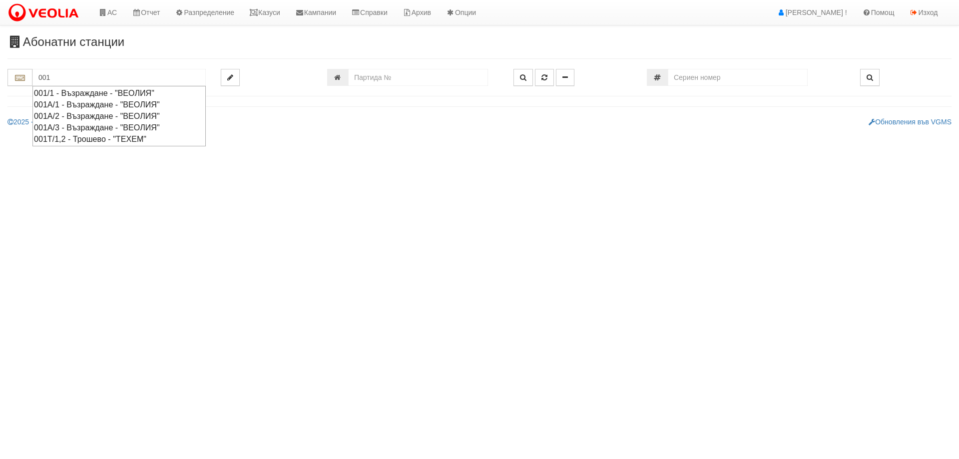
click at [85, 93] on div "001/1 - Възраждане - "ВЕОЛИЯ"" at bounding box center [119, 92] width 170 height 11
type input "001/1 - Възраждане - "ВЕОЛИЯ""
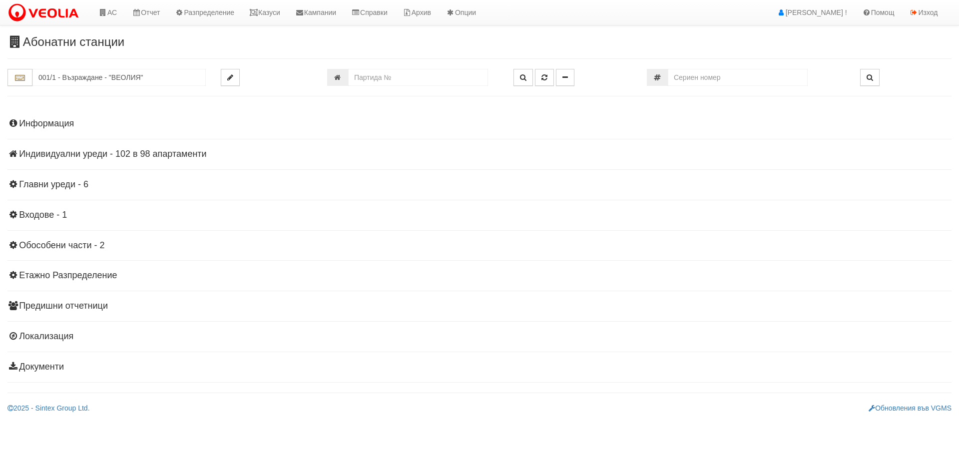
click at [61, 155] on h4 "Индивидуални уреди - 102 в 98 апартаменти" at bounding box center [479, 154] width 944 height 10
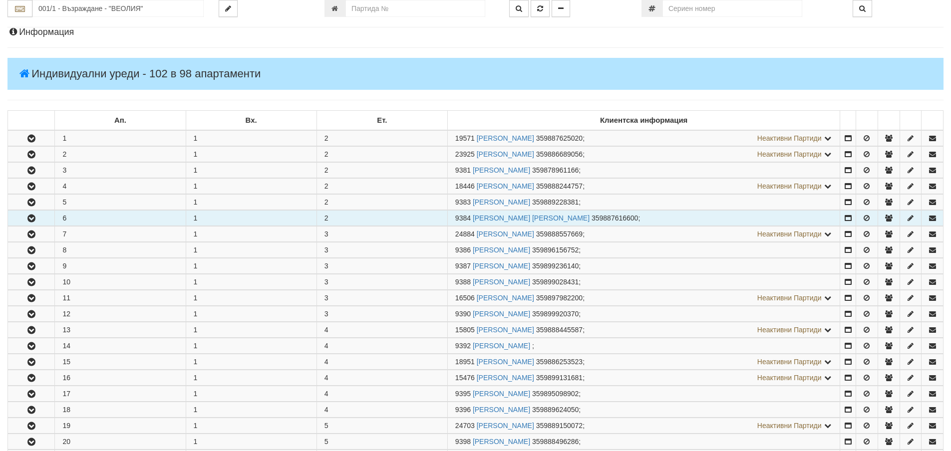
scroll to position [100, 0]
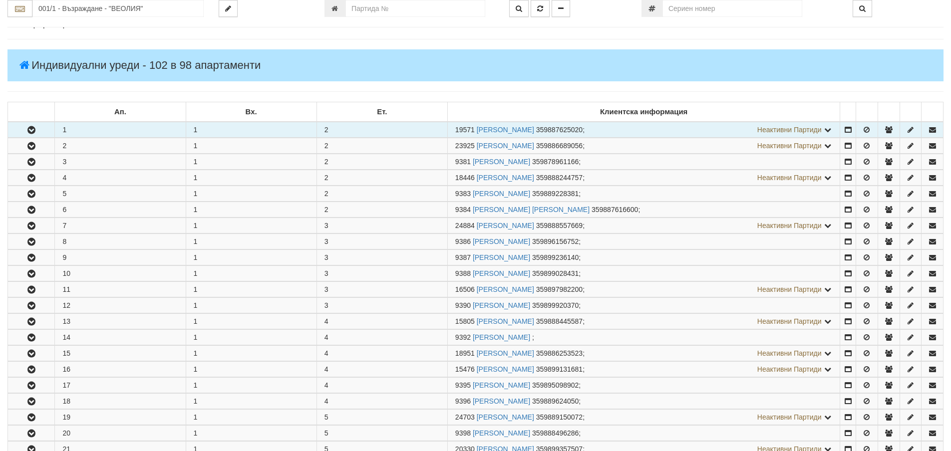
click at [39, 128] on button "button" at bounding box center [31, 129] width 46 height 15
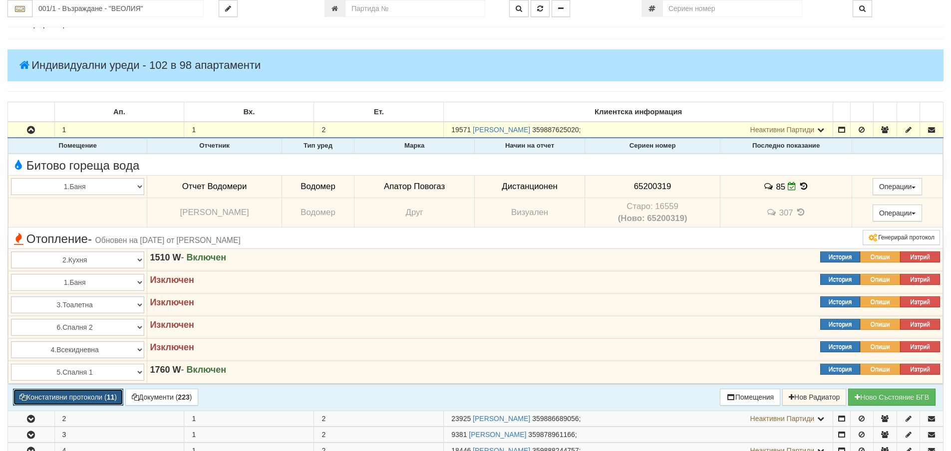
click at [79, 394] on button "Констативни протоколи ( 11 )" at bounding box center [68, 397] width 110 height 17
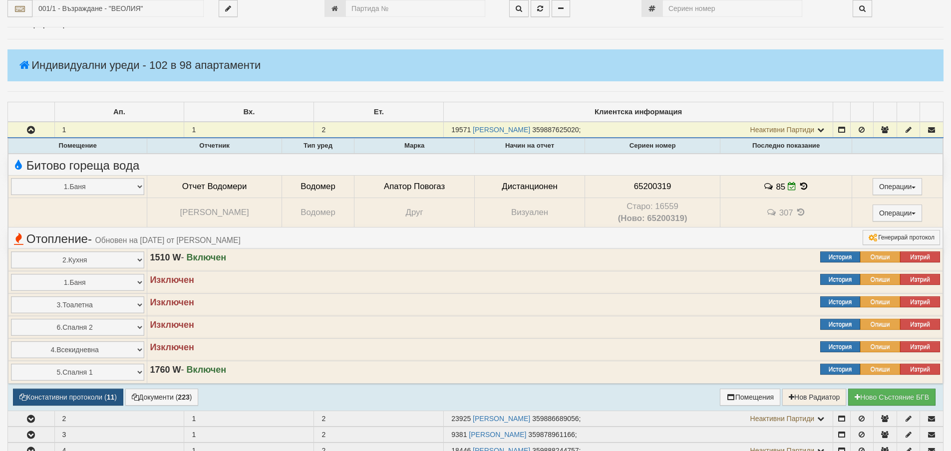
select select "1"
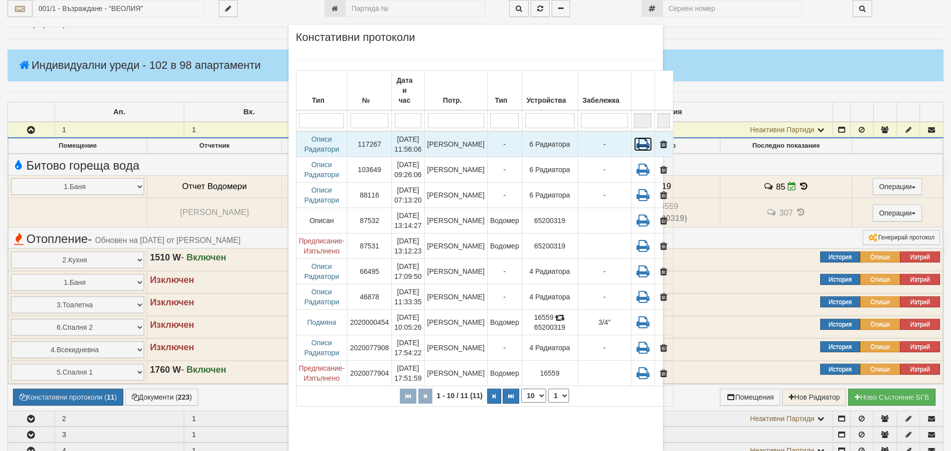
click at [634, 137] on icon at bounding box center [643, 144] width 18 height 14
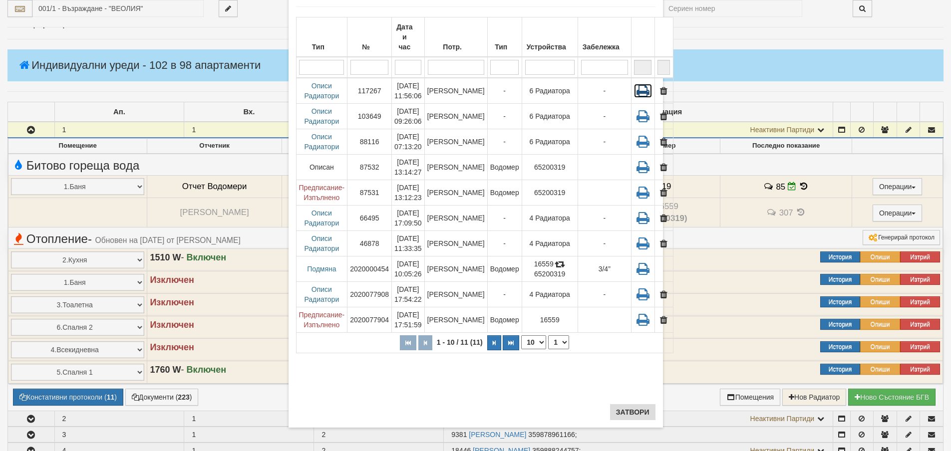
scroll to position [55, 0]
click at [630, 412] on button "Затвори" at bounding box center [632, 411] width 45 height 16
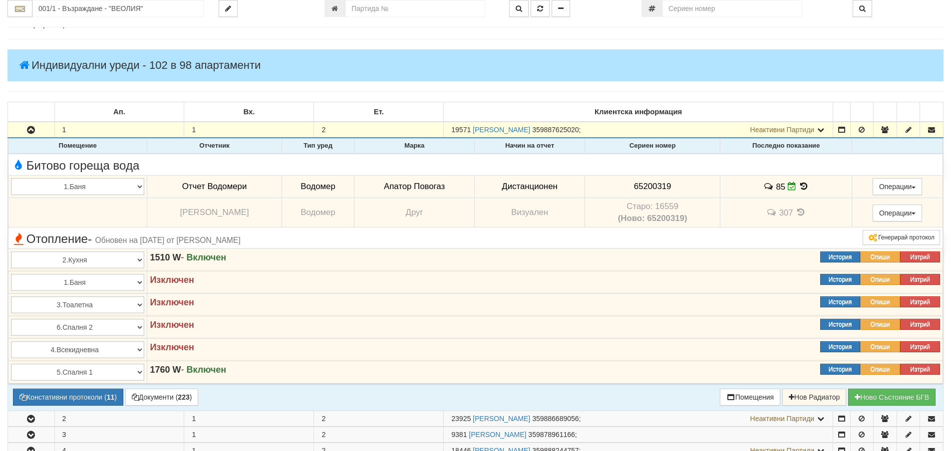
click at [163, 258] on strong "1510 W" at bounding box center [165, 258] width 31 height 10
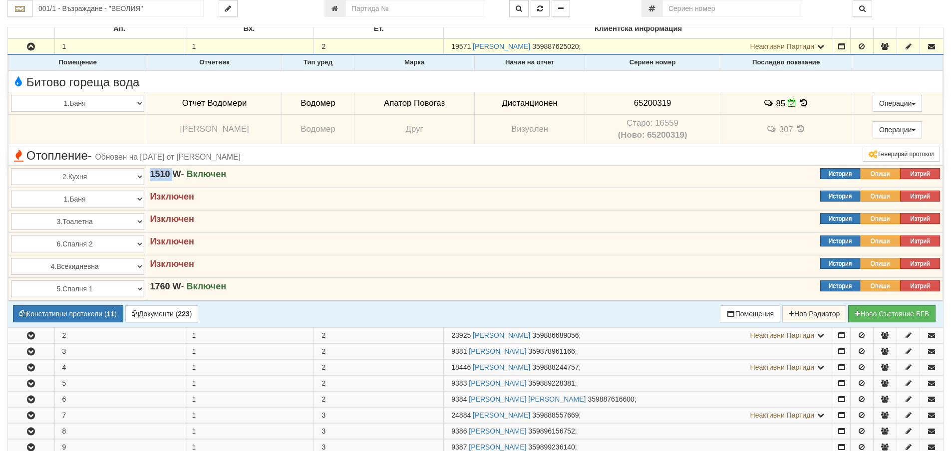
scroll to position [250, 0]
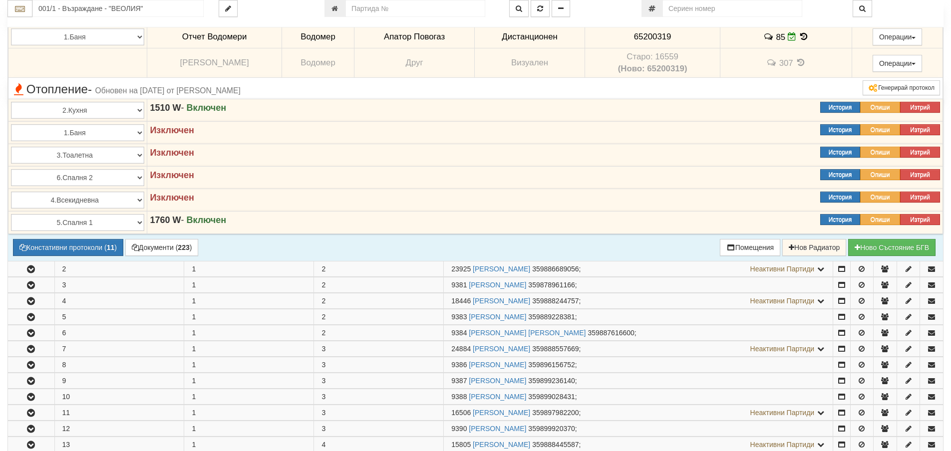
click at [158, 219] on strong "1760 W" at bounding box center [165, 220] width 31 height 10
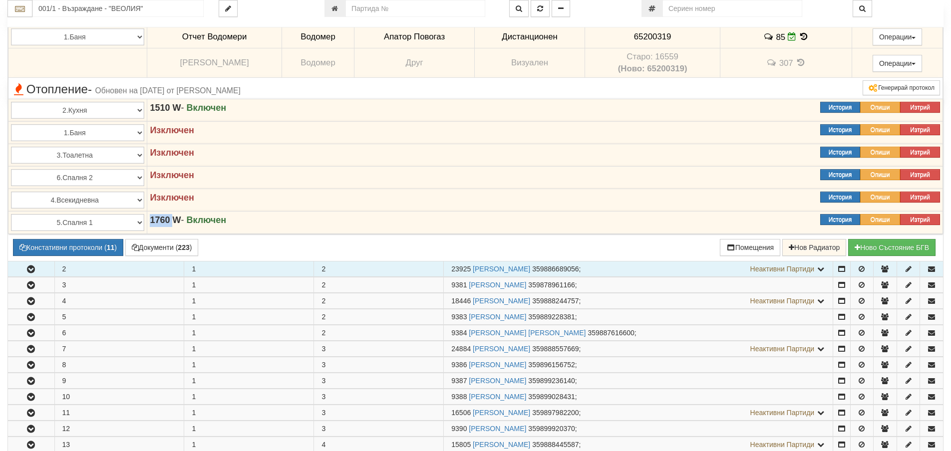
click at [40, 270] on button "button" at bounding box center [31, 269] width 46 height 15
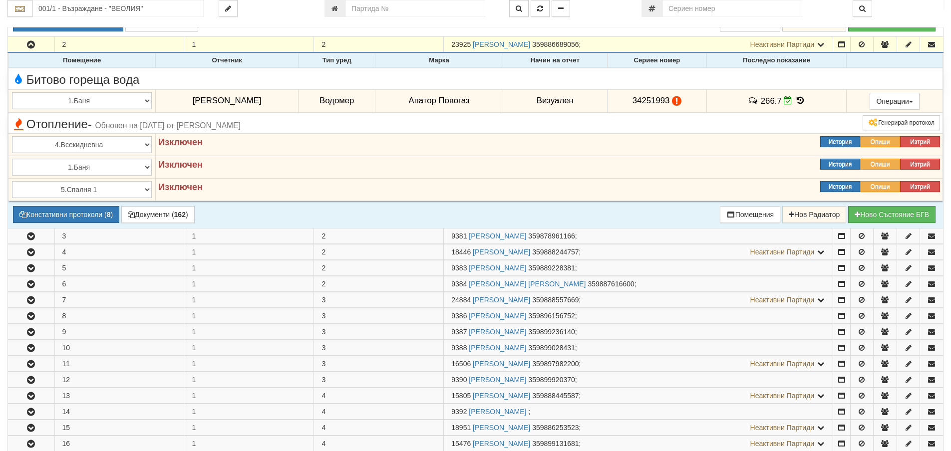
scroll to position [499, 0]
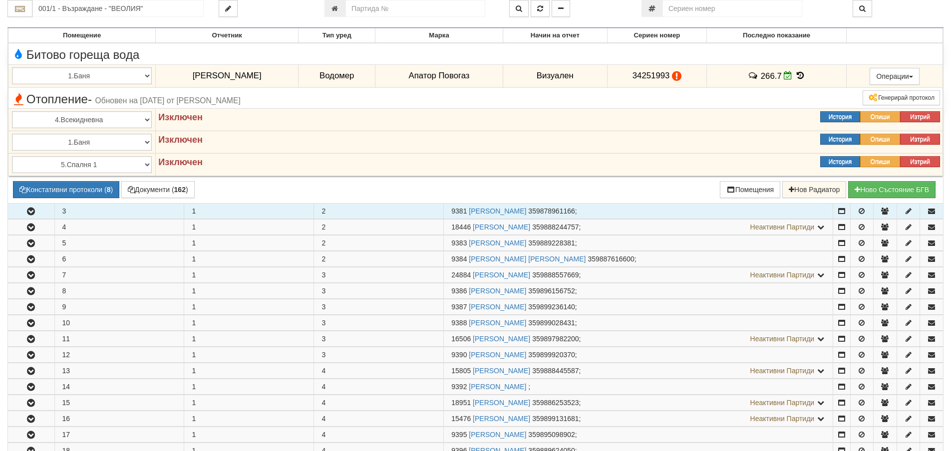
click at [48, 213] on button "button" at bounding box center [31, 211] width 46 height 15
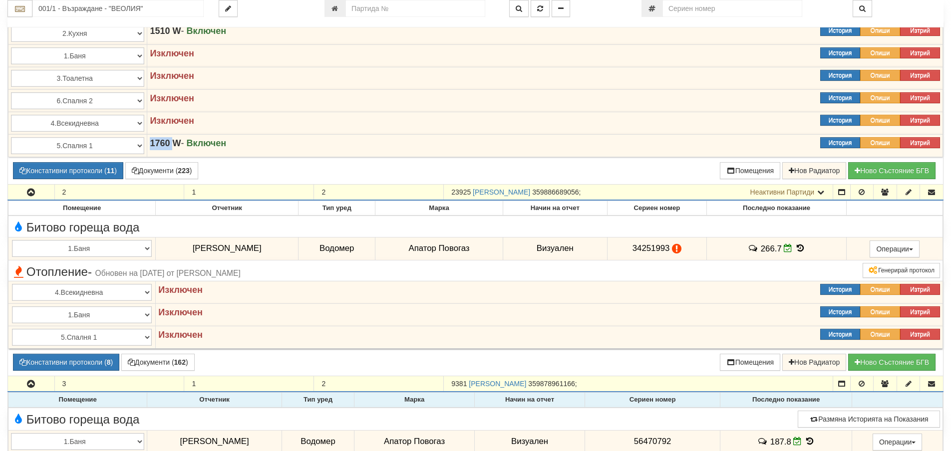
scroll to position [300, 0]
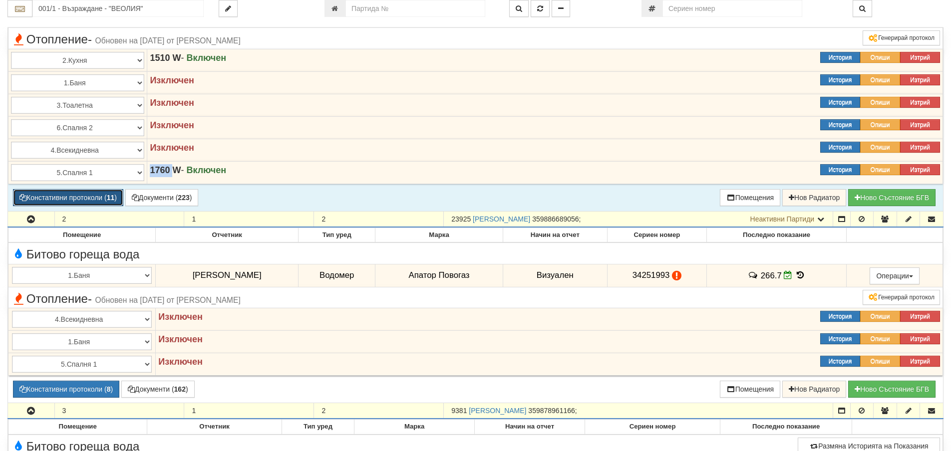
click at [89, 199] on button "Констативни протоколи ( 11 )" at bounding box center [68, 197] width 110 height 17
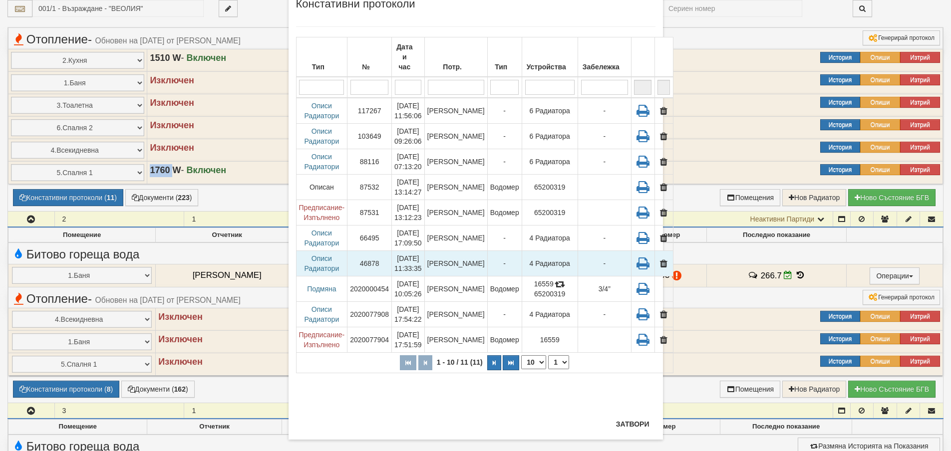
scroll to position [47, 0]
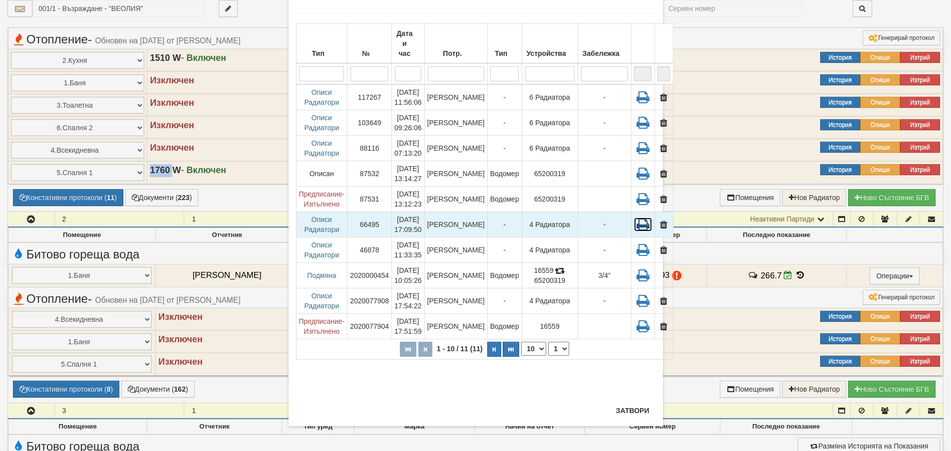
click at [634, 218] on icon at bounding box center [643, 225] width 18 height 14
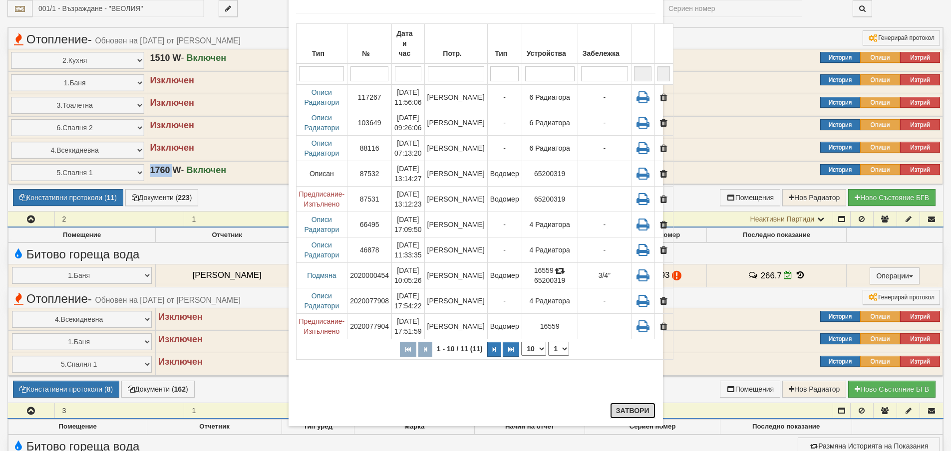
click at [639, 406] on button "Затвори" at bounding box center [632, 411] width 45 height 16
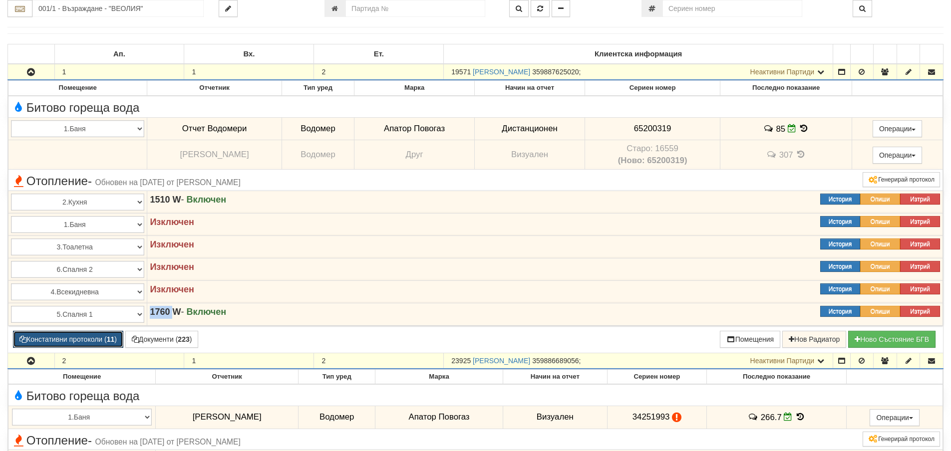
scroll to position [150, 0]
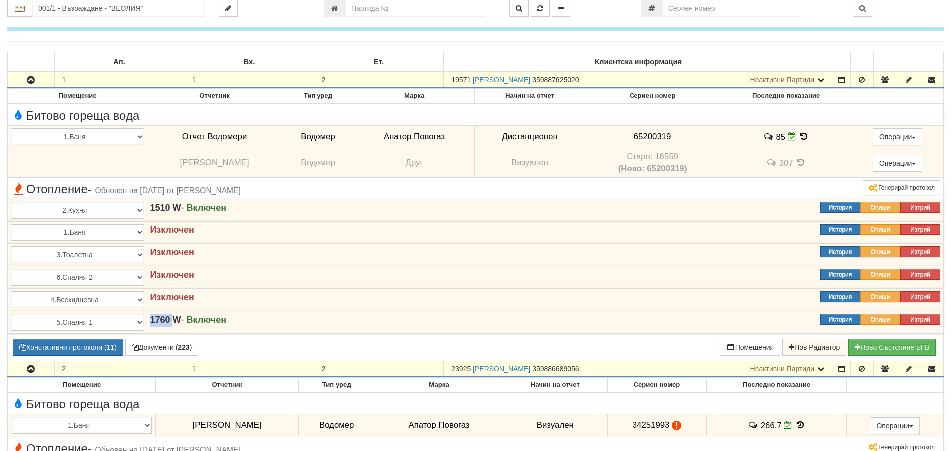
click at [33, 78] on icon "button" at bounding box center [31, 80] width 12 height 7
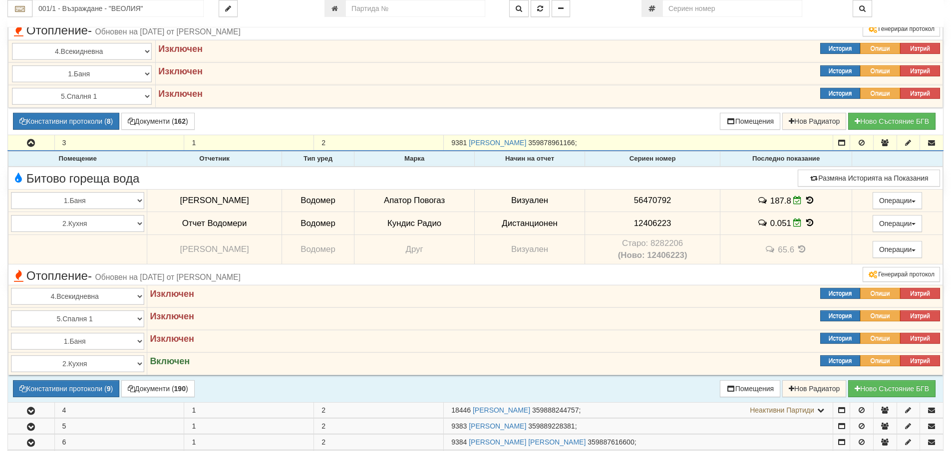
scroll to position [300, 0]
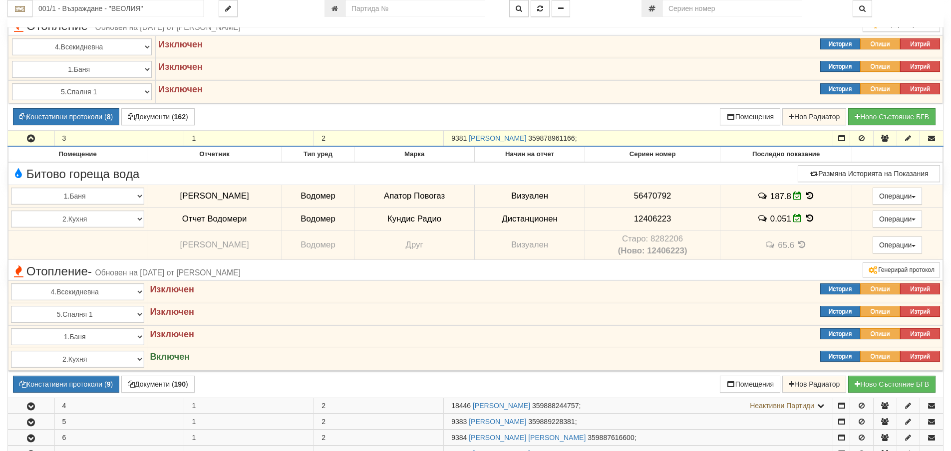
click at [44, 135] on button "button" at bounding box center [31, 138] width 46 height 15
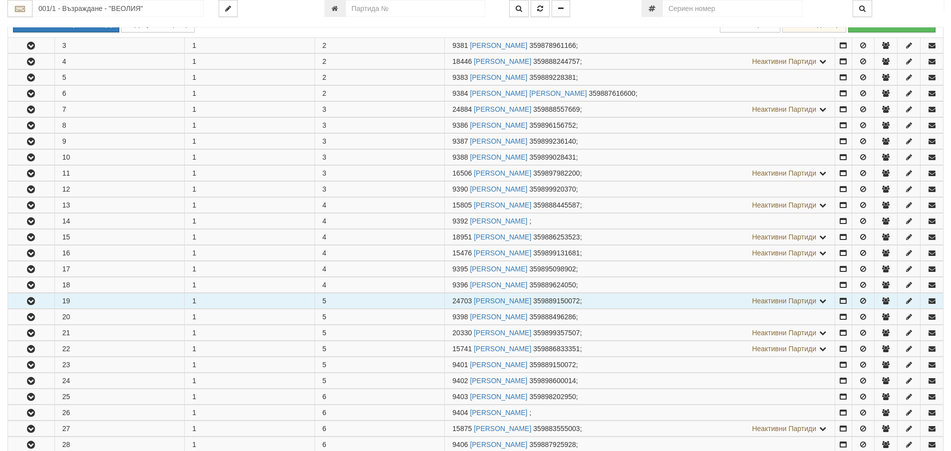
scroll to position [399, 0]
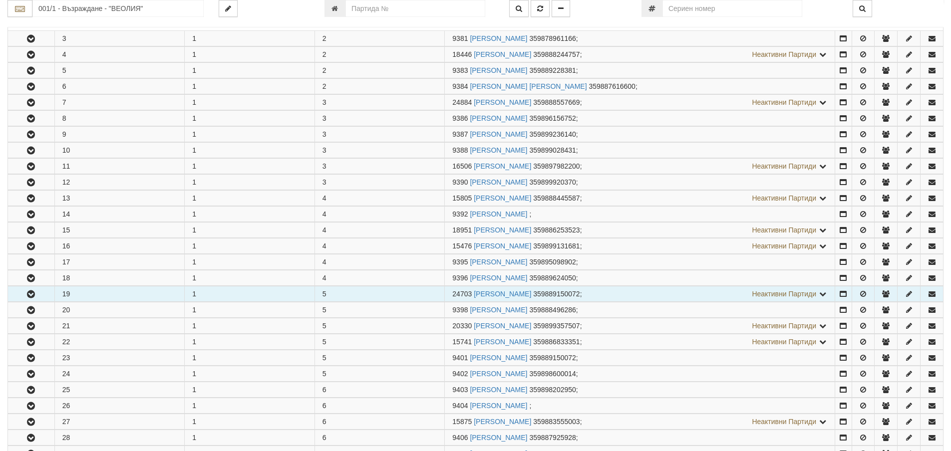
click at [49, 291] on button "button" at bounding box center [31, 294] width 46 height 15
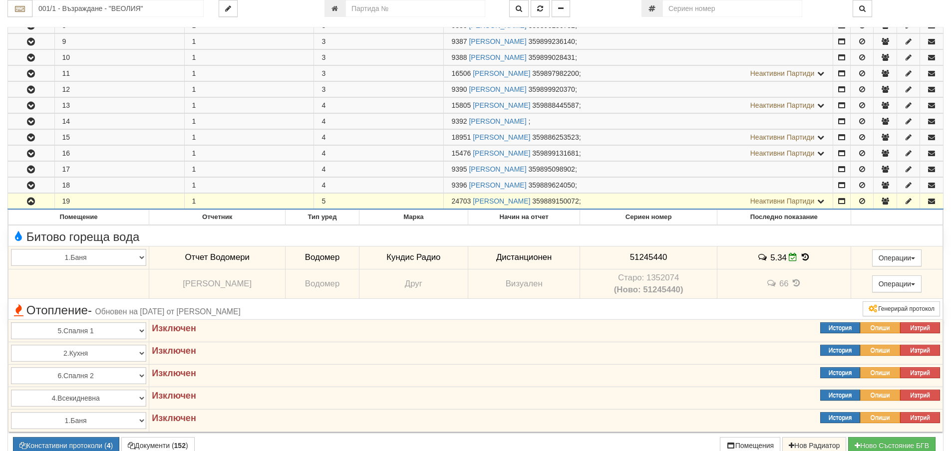
scroll to position [549, 0]
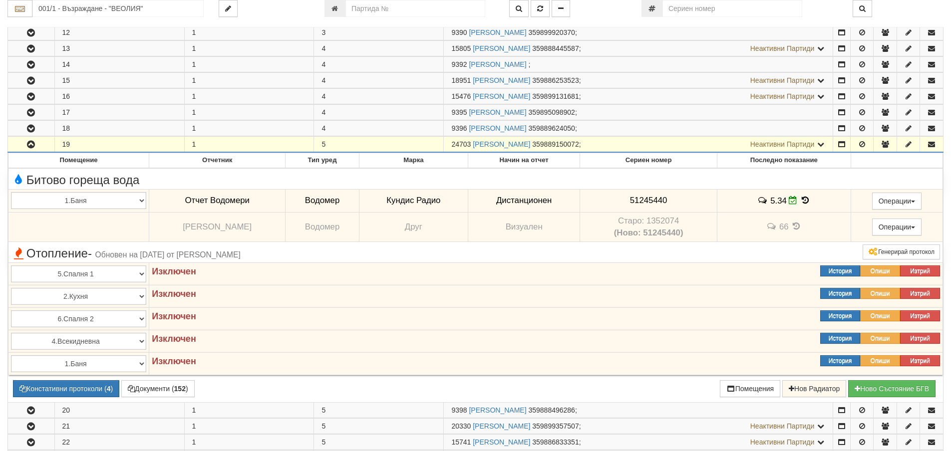
click at [44, 144] on button "button" at bounding box center [31, 144] width 46 height 15
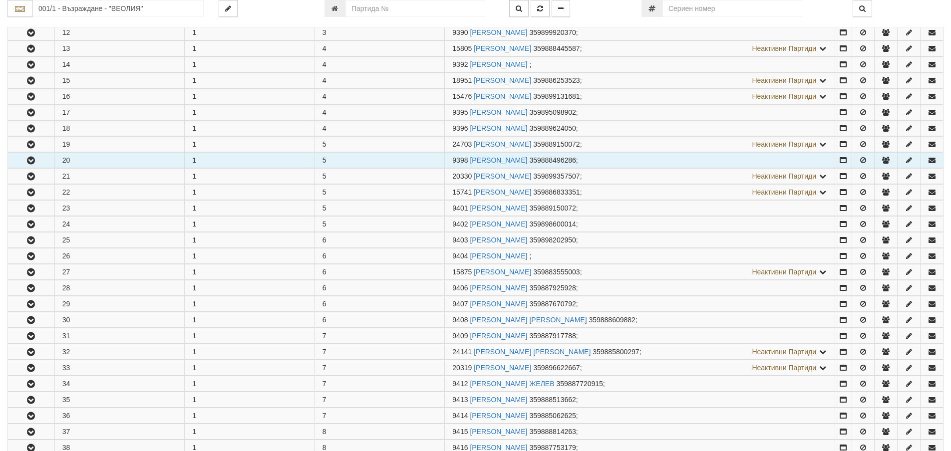
click at [41, 163] on button "button" at bounding box center [31, 160] width 46 height 15
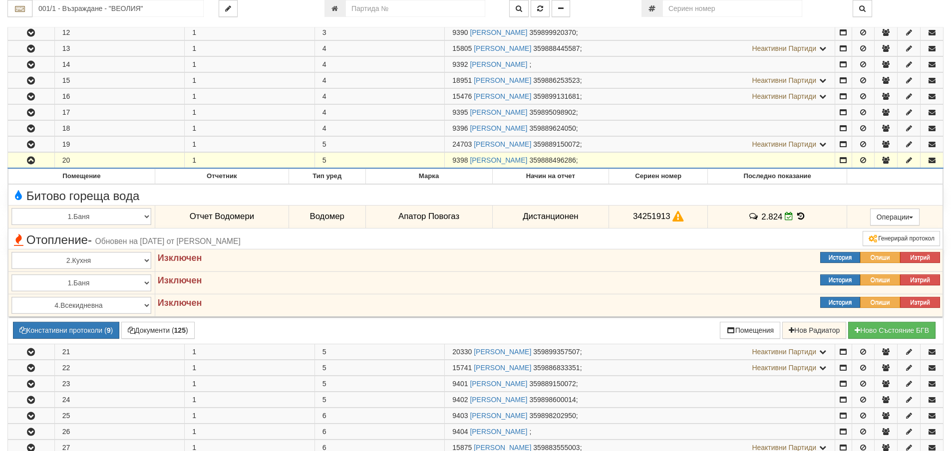
click at [41, 163] on button "button" at bounding box center [31, 160] width 46 height 15
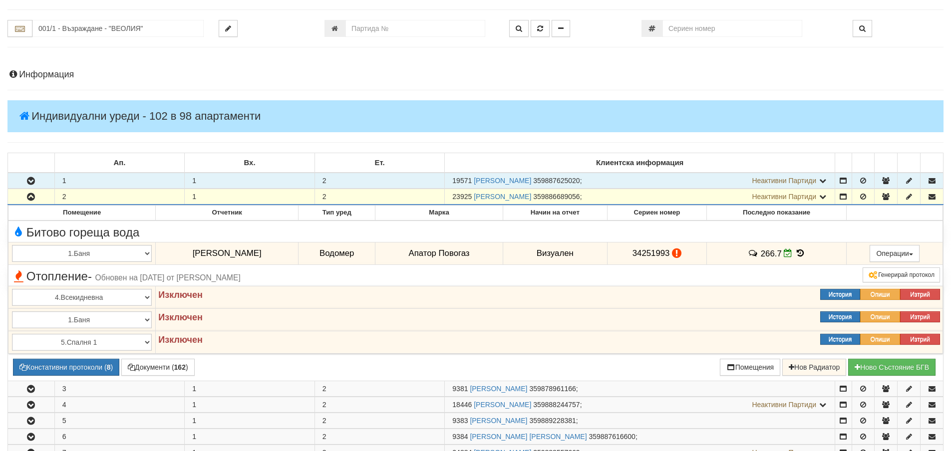
scroll to position [100, 0]
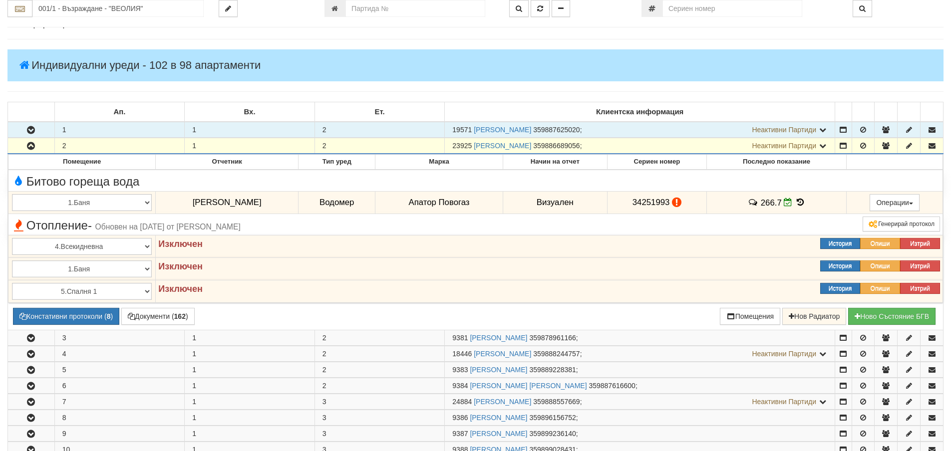
click at [45, 146] on button "button" at bounding box center [31, 145] width 46 height 15
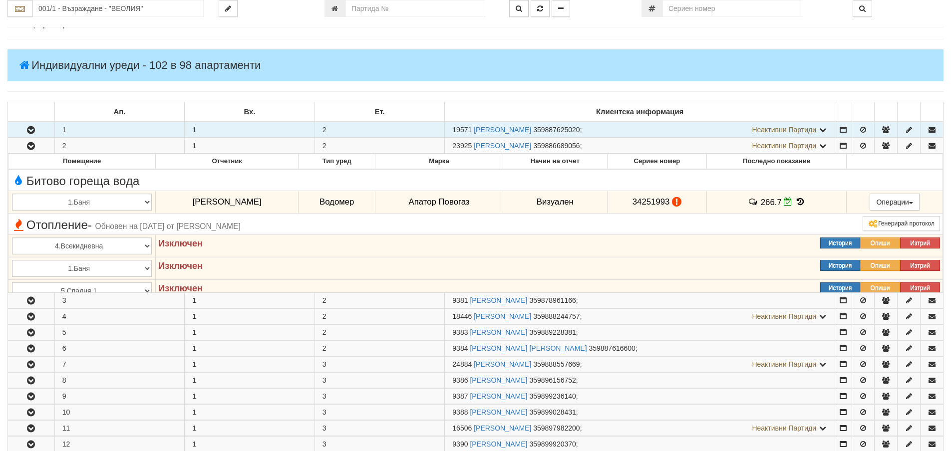
click at [45, 126] on button "button" at bounding box center [31, 129] width 46 height 15
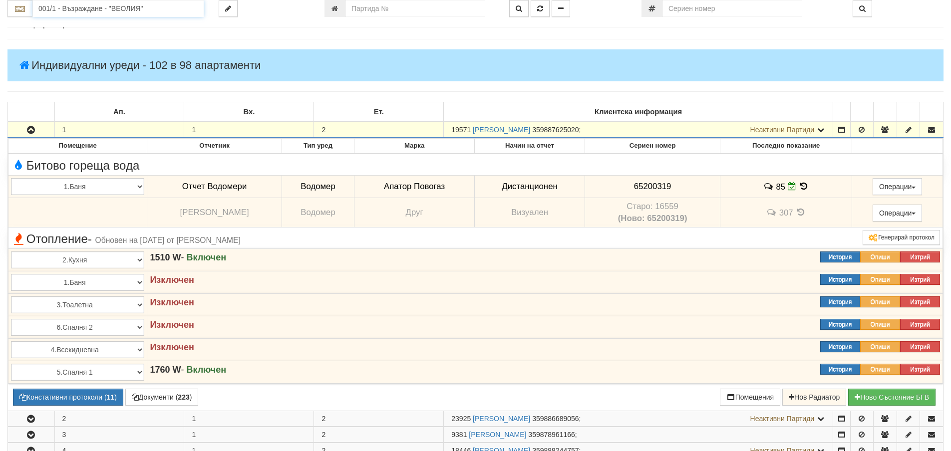
click at [55, 7] on input "001/1 - Възраждане - "ВЕОЛИЯ"" at bounding box center [117, 8] width 171 height 17
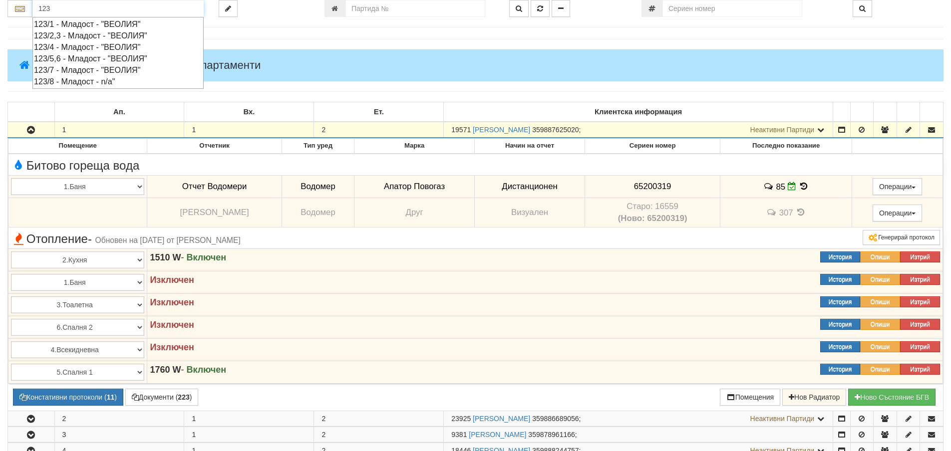
click at [56, 31] on div "123/2,3 - Младост - "ВЕОЛИЯ"" at bounding box center [118, 35] width 168 height 11
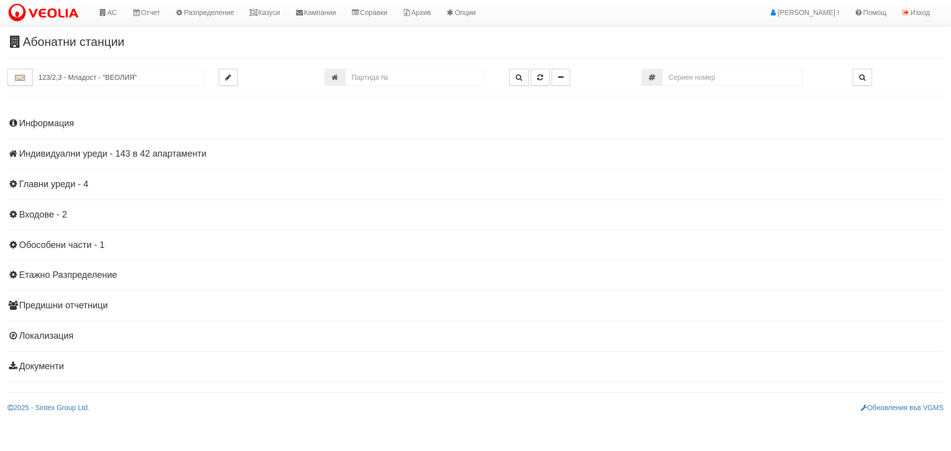
scroll to position [0, 0]
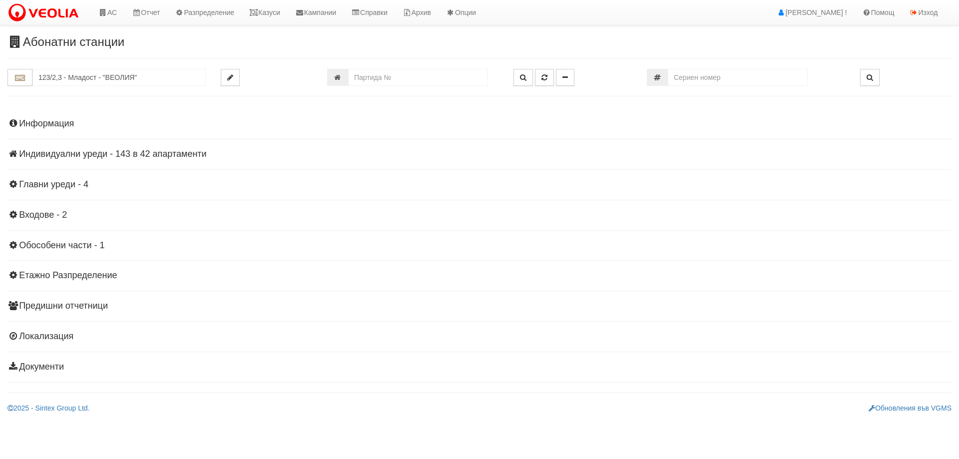
click at [59, 151] on h4 "Индивидуални уреди - 143 в 42 апартаменти" at bounding box center [479, 154] width 944 height 10
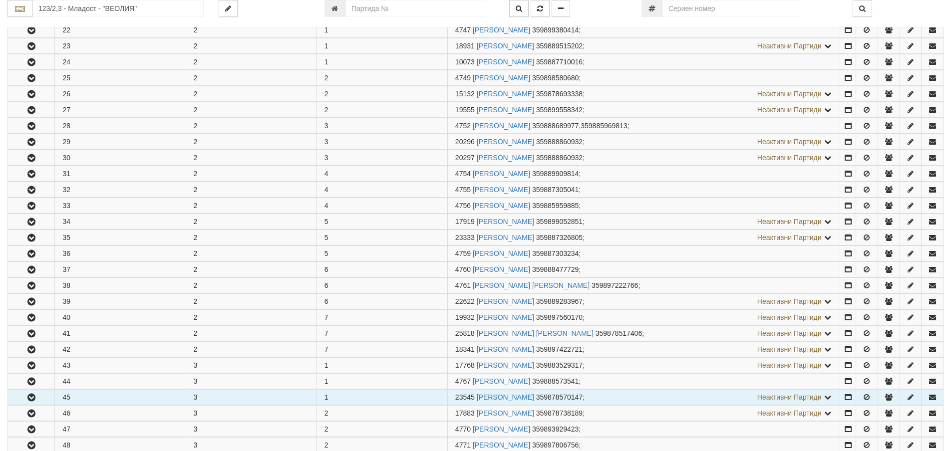
scroll to position [250, 0]
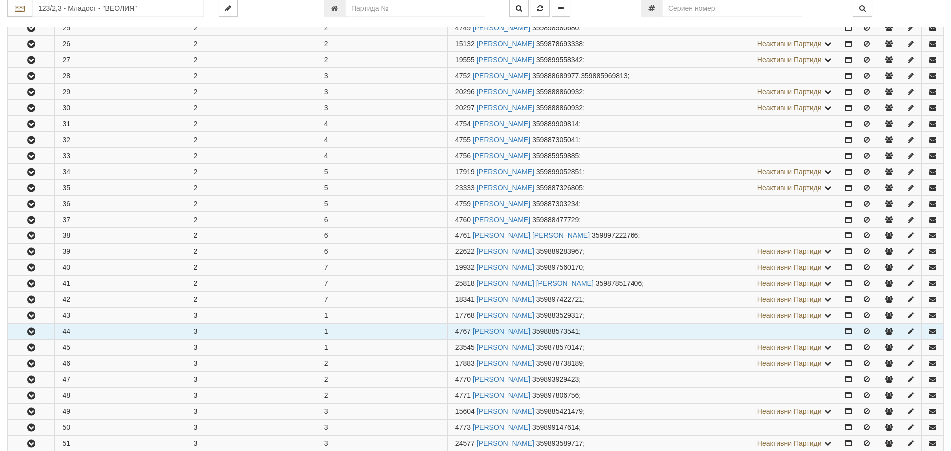
click at [40, 326] on button "button" at bounding box center [31, 331] width 46 height 15
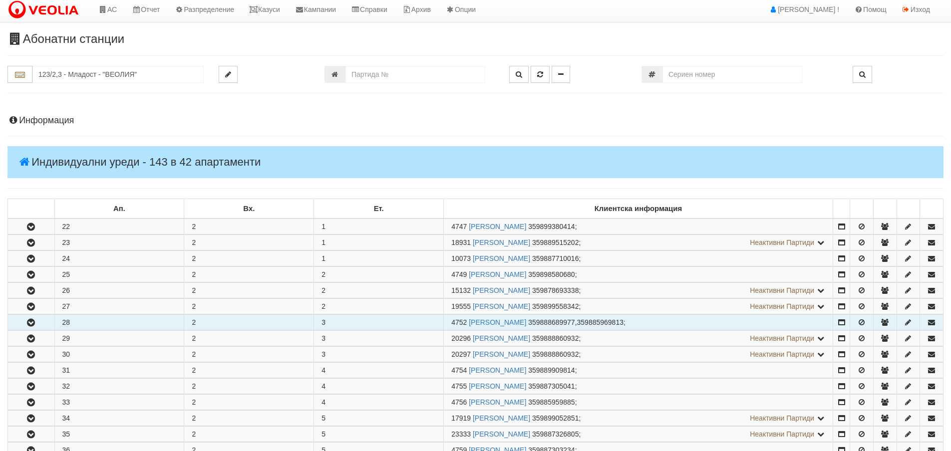
scroll to position [0, 0]
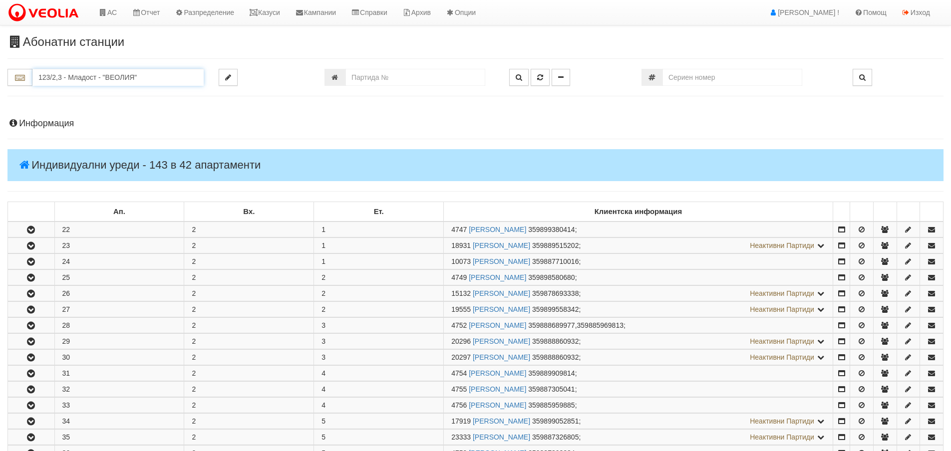
click at [90, 78] on input "123/2,3 - Младост - "ВЕОЛИЯ"" at bounding box center [117, 77] width 171 height 17
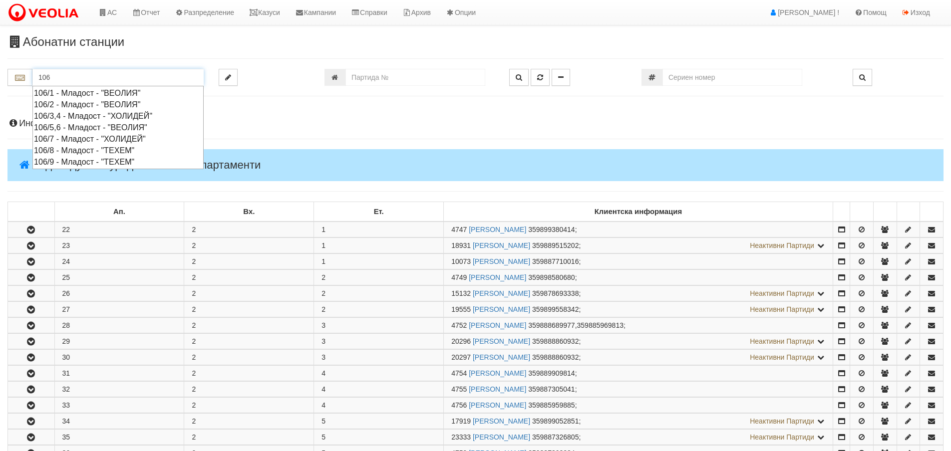
click at [87, 95] on div "106/1 - Младост - "ВЕОЛИЯ"" at bounding box center [118, 92] width 168 height 11
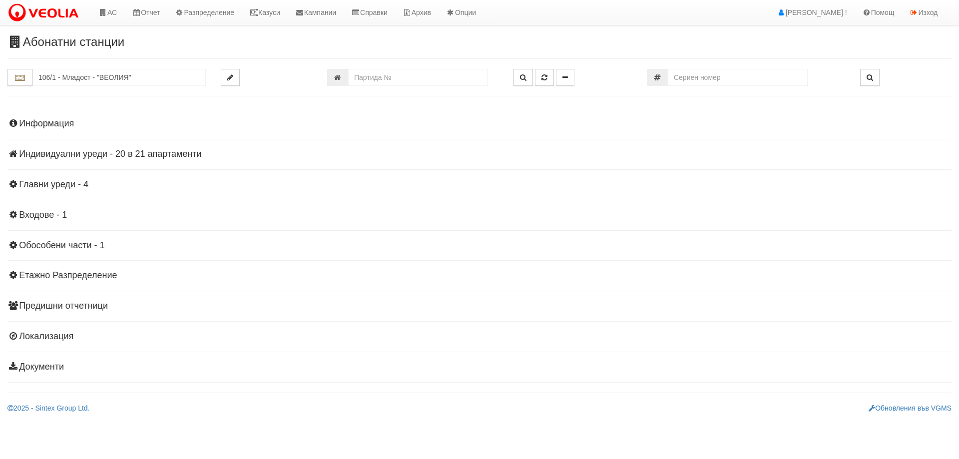
click at [75, 154] on h4 "Индивидуални уреди - 20 в 21 апартаменти" at bounding box center [479, 154] width 944 height 10
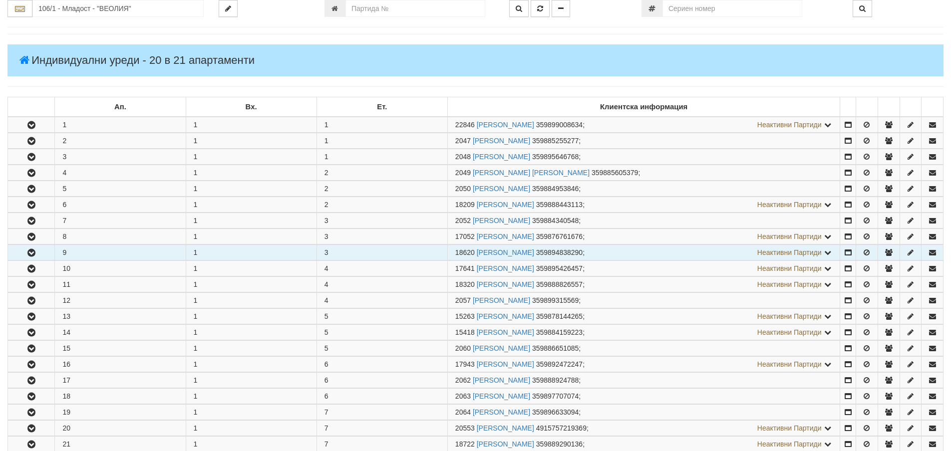
scroll to position [150, 0]
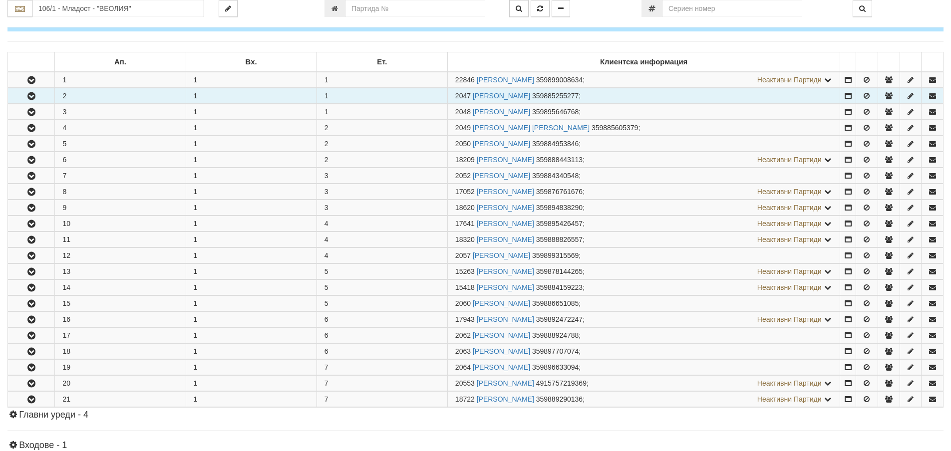
click at [28, 96] on icon "button" at bounding box center [31, 96] width 12 height 7
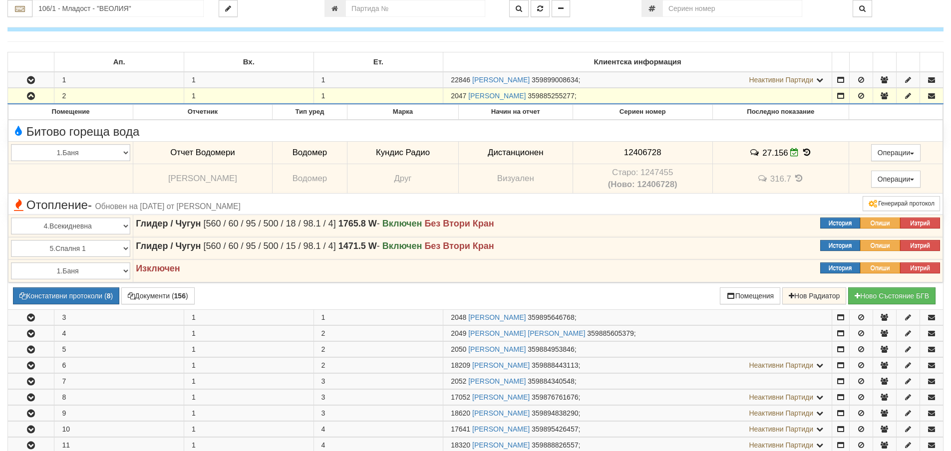
click at [28, 96] on icon "button" at bounding box center [31, 96] width 12 height 7
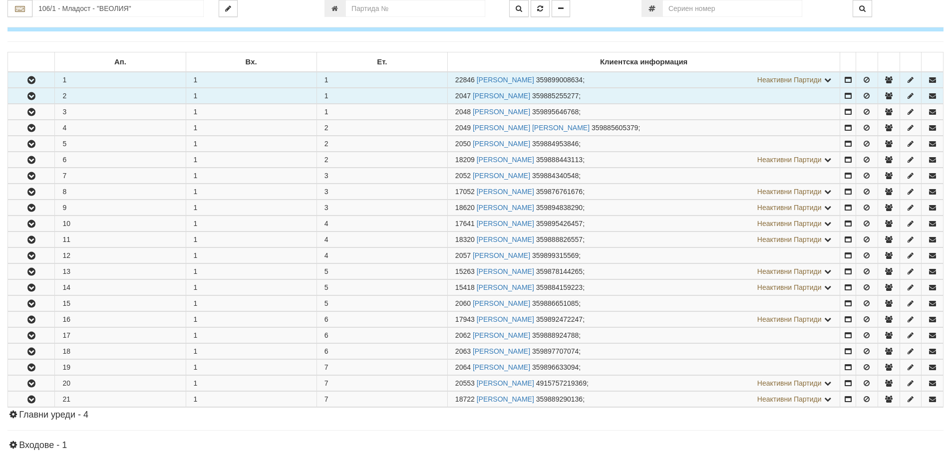
click at [33, 78] on icon "button" at bounding box center [31, 80] width 12 height 7
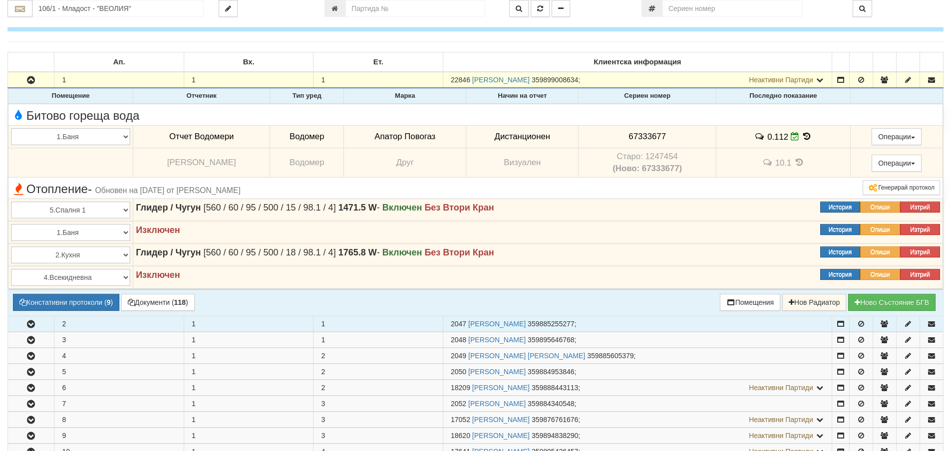
click at [291, 206] on span "[560 / 60 / 95 / 500 / 15 / 98.1 / 4]" at bounding box center [269, 208] width 132 height 10
click at [286, 253] on span "[560 / 60 / 95 / 500 / 18 / 98.1 / 4]" at bounding box center [269, 253] width 132 height 10
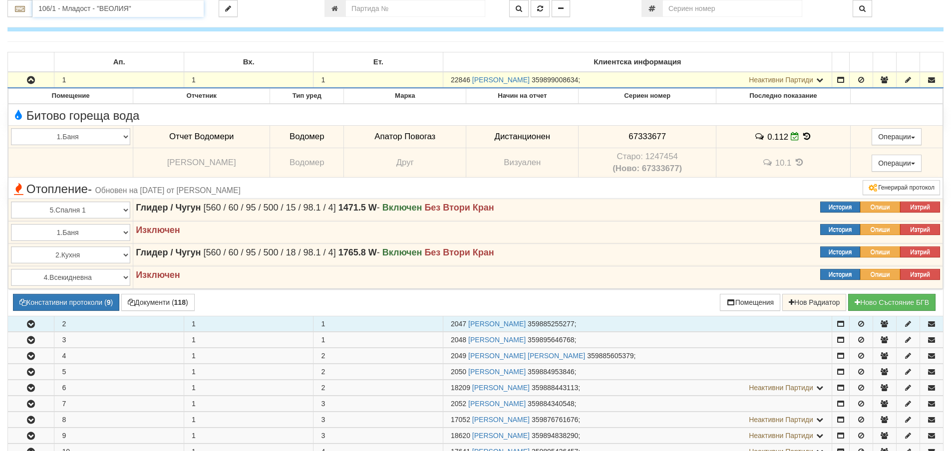
click at [84, 6] on input "106/1 - Младост - "ВЕОЛИЯ"" at bounding box center [117, 8] width 171 height 17
click at [81, 23] on div "152/1 - Младост - "ВЕОЛИЯ"" at bounding box center [118, 23] width 168 height 11
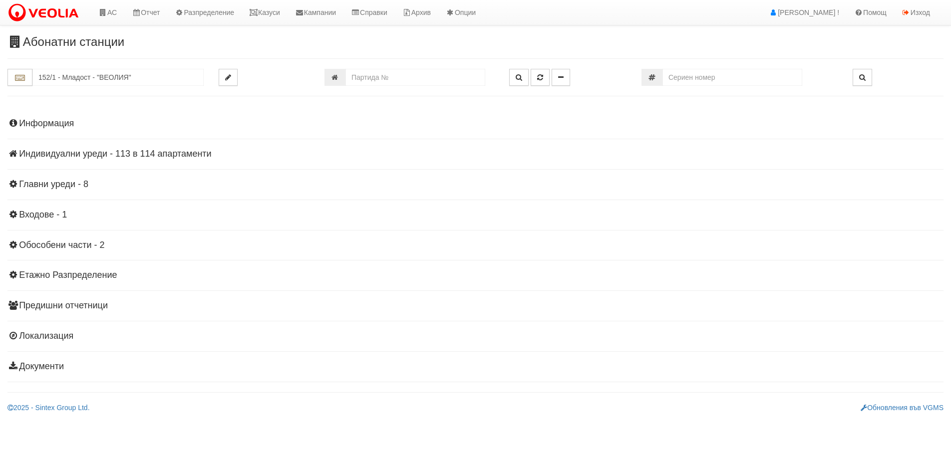
scroll to position [0, 0]
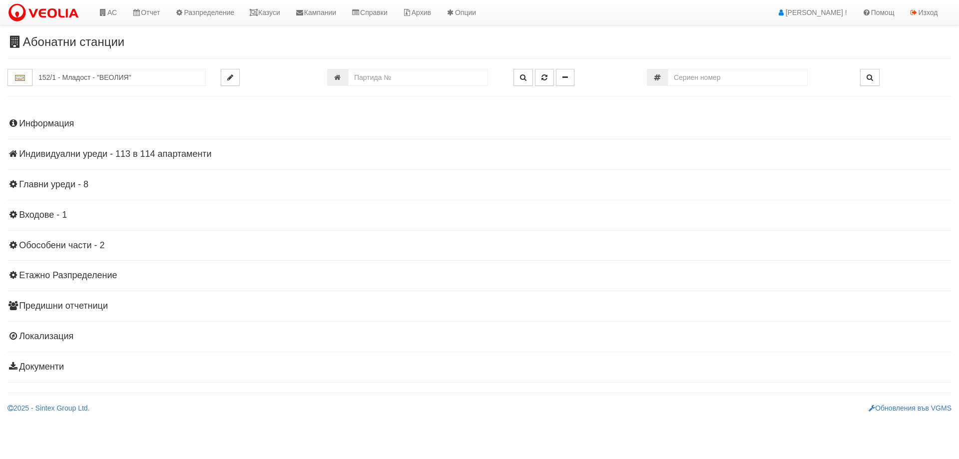
click at [29, 154] on h4 "Индивидуални уреди - 113 в 114 апартаменти" at bounding box center [479, 154] width 944 height 10
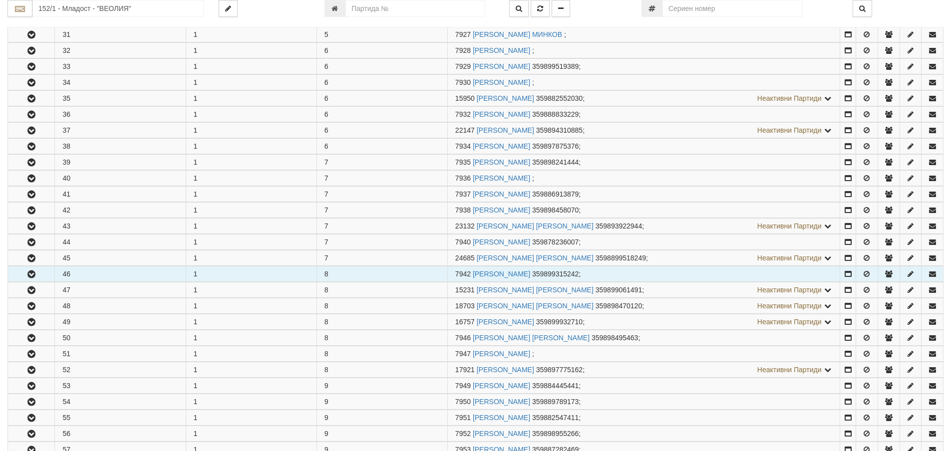
scroll to position [699, 0]
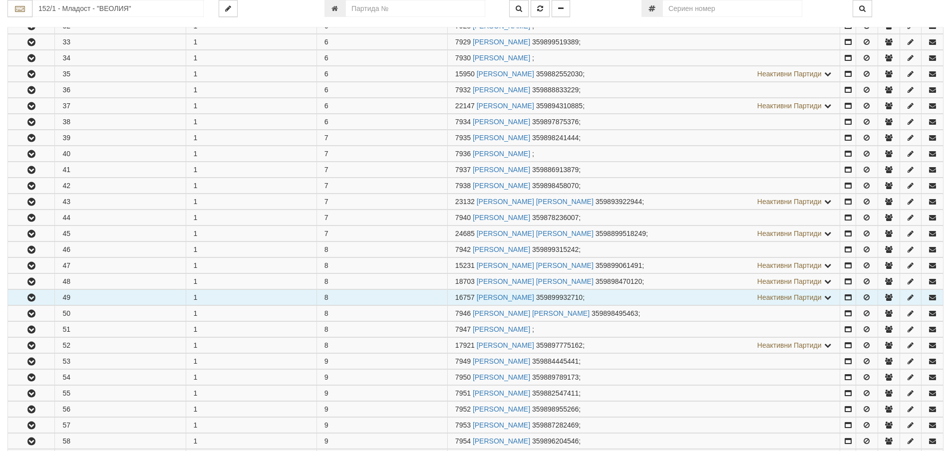
click at [45, 293] on button "button" at bounding box center [31, 297] width 46 height 15
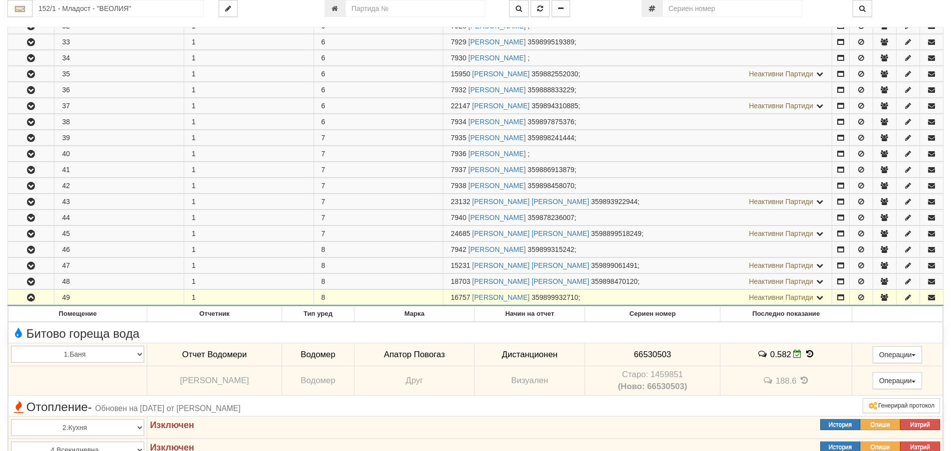
click at [42, 296] on button "button" at bounding box center [31, 297] width 46 height 15
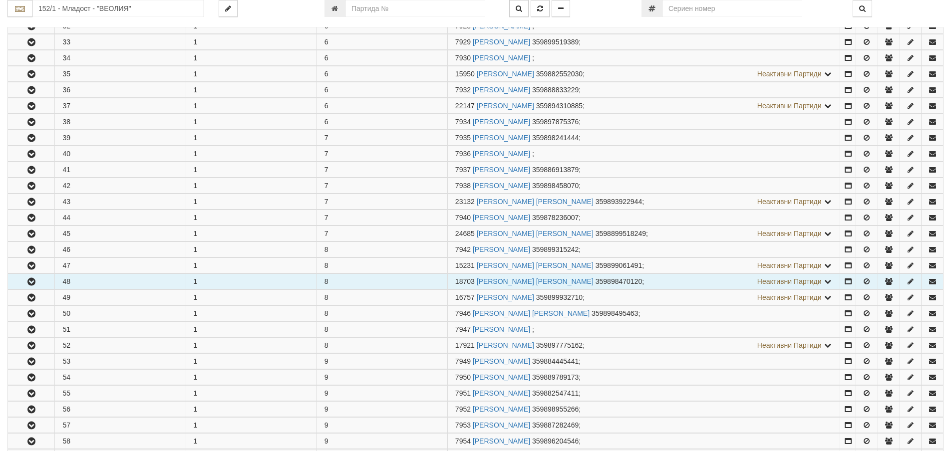
click at [43, 279] on button "button" at bounding box center [31, 281] width 46 height 15
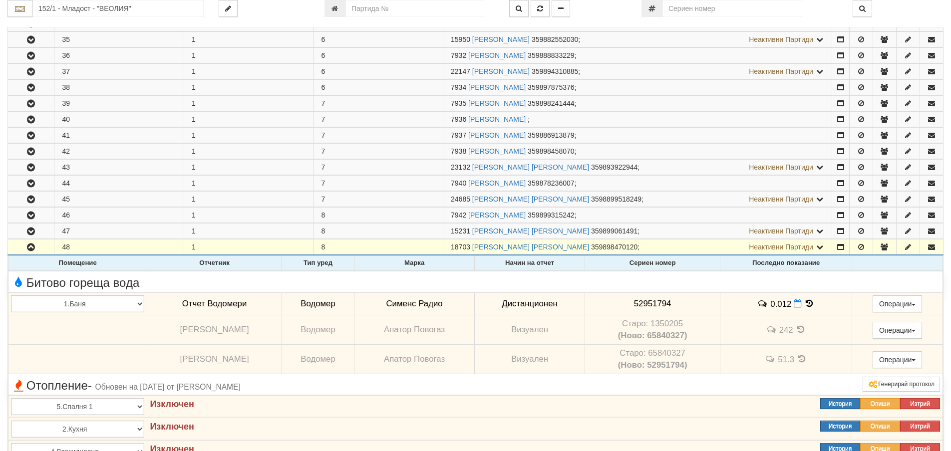
scroll to position [849, 0]
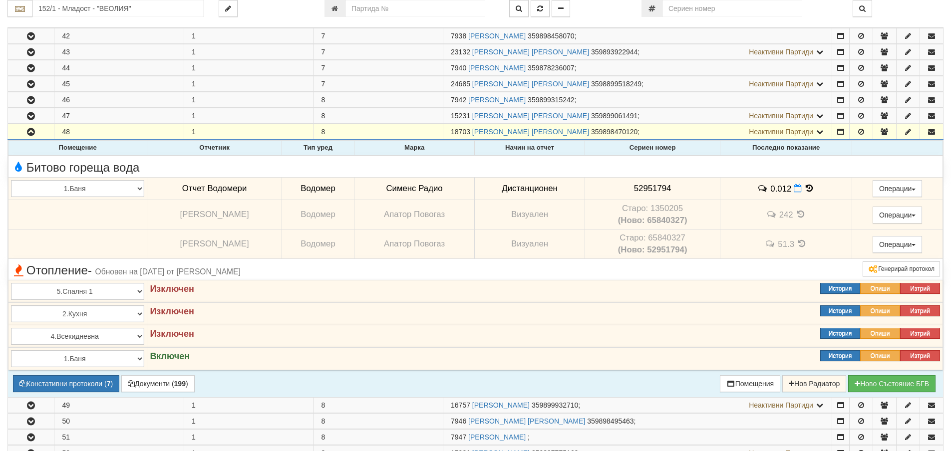
click at [797, 243] on icon at bounding box center [802, 244] width 11 height 8
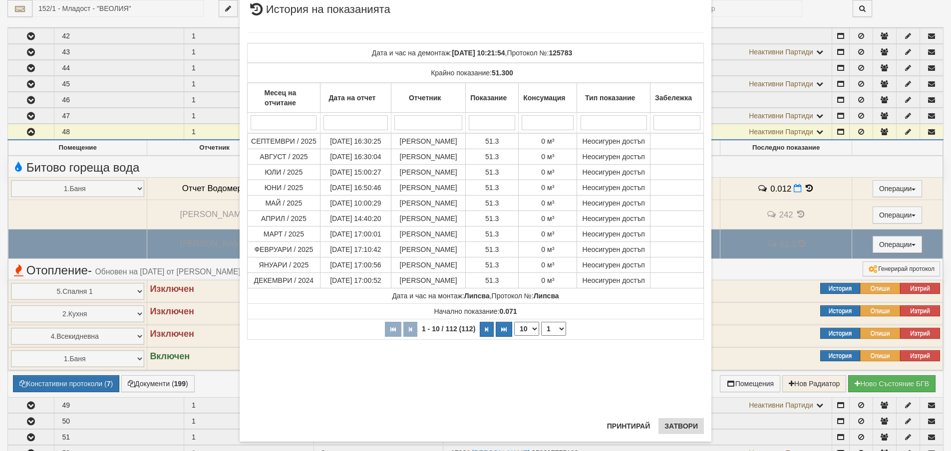
scroll to position [44, 0]
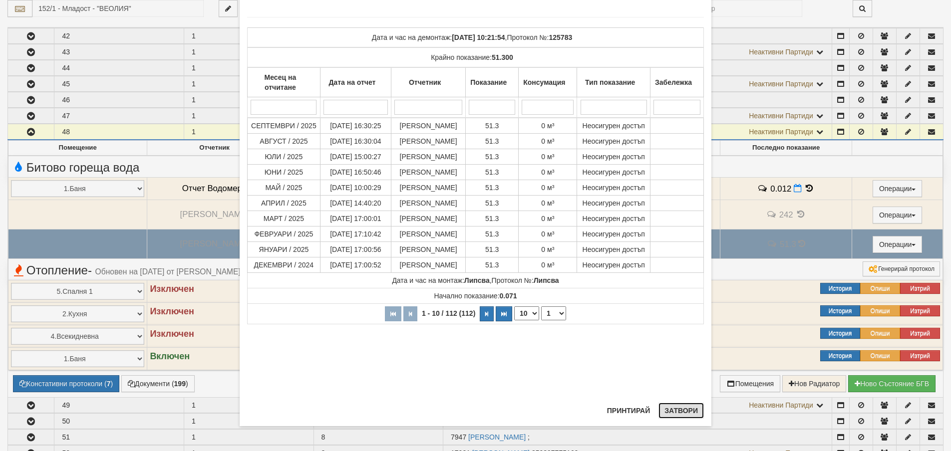
click at [677, 410] on button "Затвори" at bounding box center [681, 411] width 45 height 16
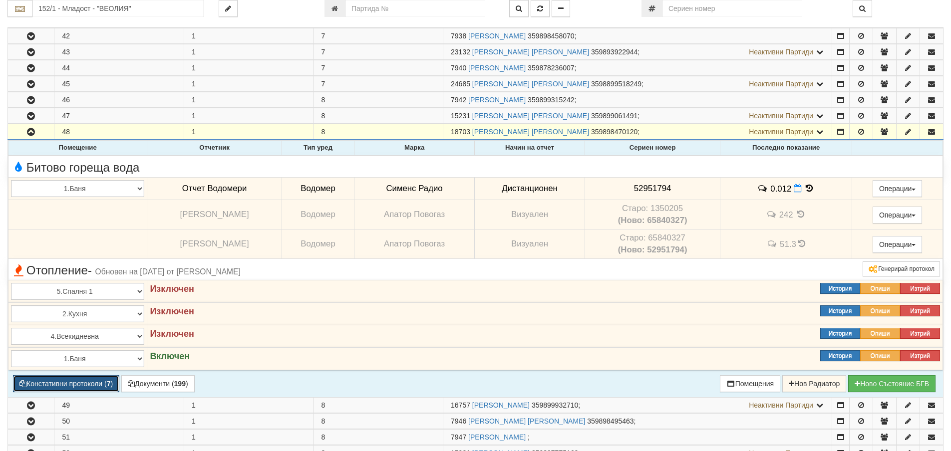
click at [79, 382] on button "Констативни протоколи ( 7 )" at bounding box center [66, 383] width 106 height 17
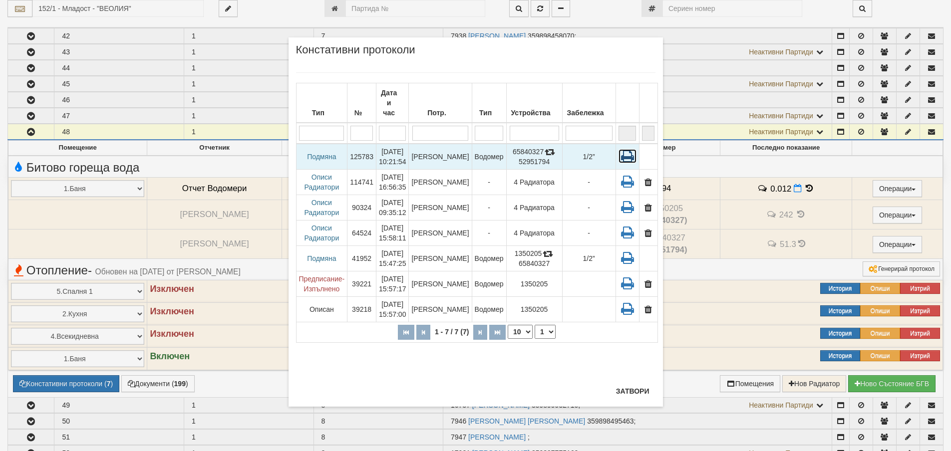
click at [623, 149] on icon at bounding box center [628, 156] width 18 height 14
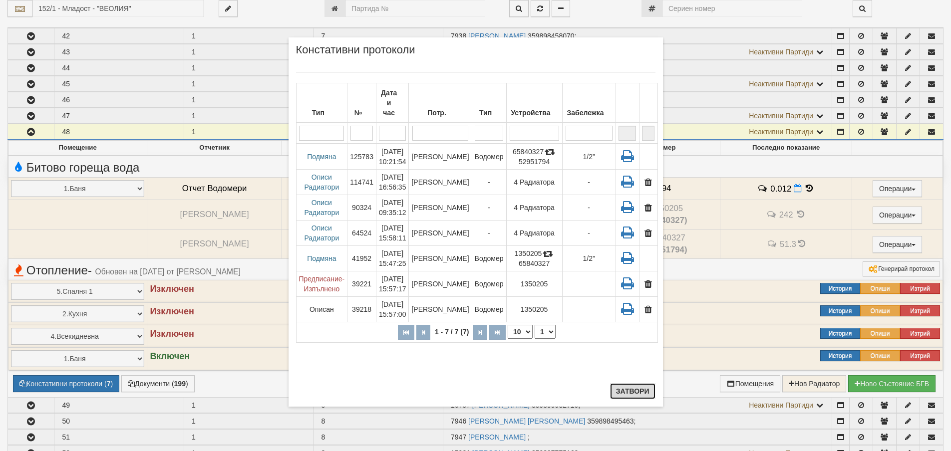
click at [640, 389] on button "Затвори" at bounding box center [632, 391] width 45 height 16
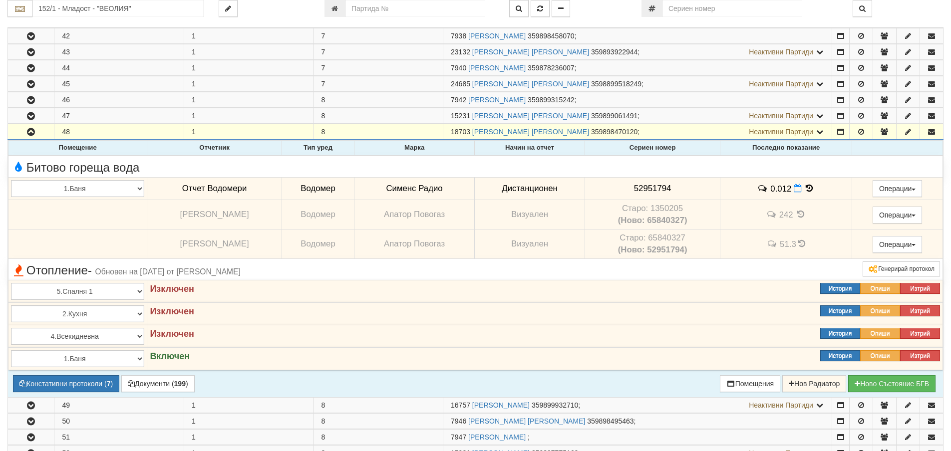
click at [651, 190] on span "52951794" at bounding box center [652, 188] width 37 height 9
copy span "52951794"
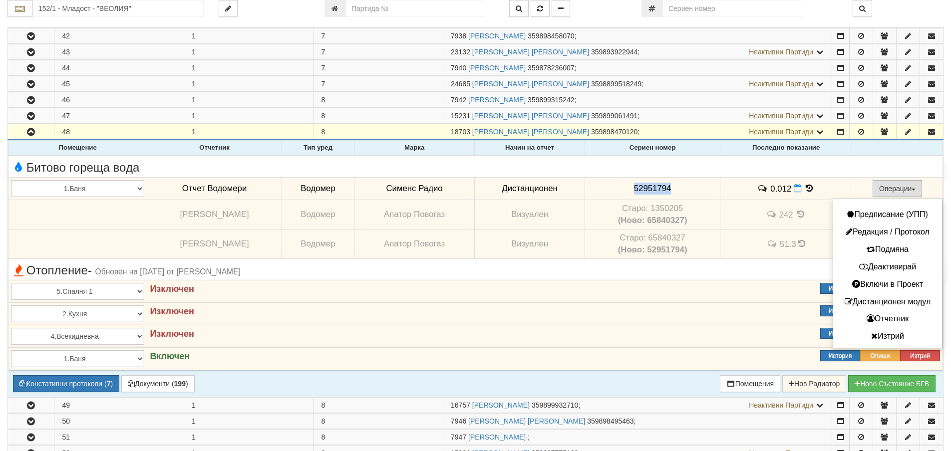
click at [887, 188] on button "Операции" at bounding box center [898, 188] width 50 height 17
click at [880, 231] on button "Редакция / Протокол" at bounding box center [888, 232] width 104 height 12
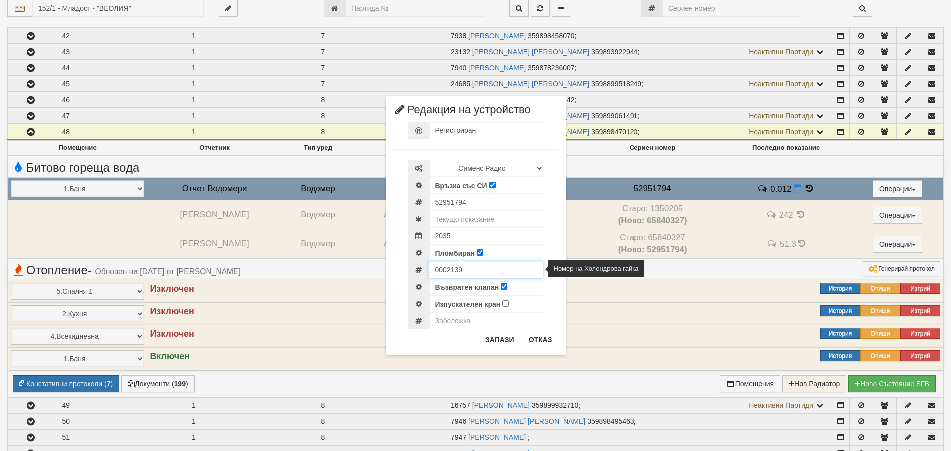
click at [450, 273] on input "0002139" at bounding box center [486, 270] width 114 height 17
click at [543, 342] on button "Отказ" at bounding box center [540, 340] width 35 height 16
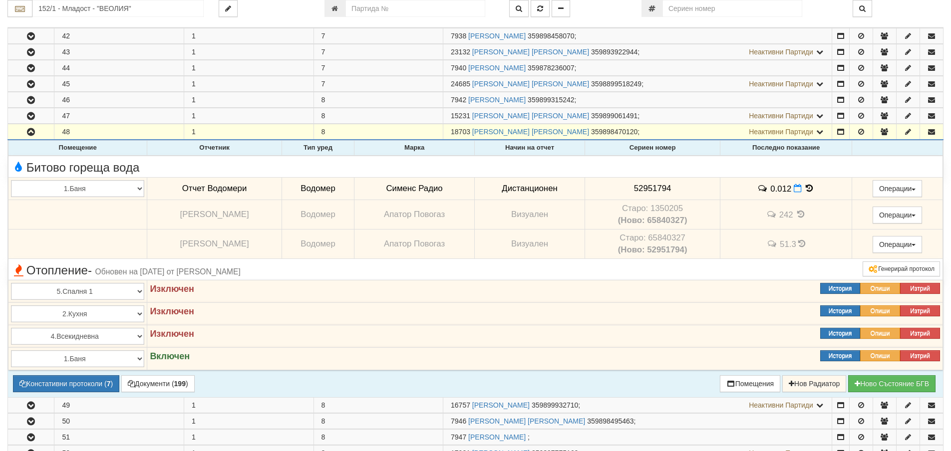
click at [653, 188] on span "52951794" at bounding box center [652, 188] width 37 height 9
copy span "52951794"
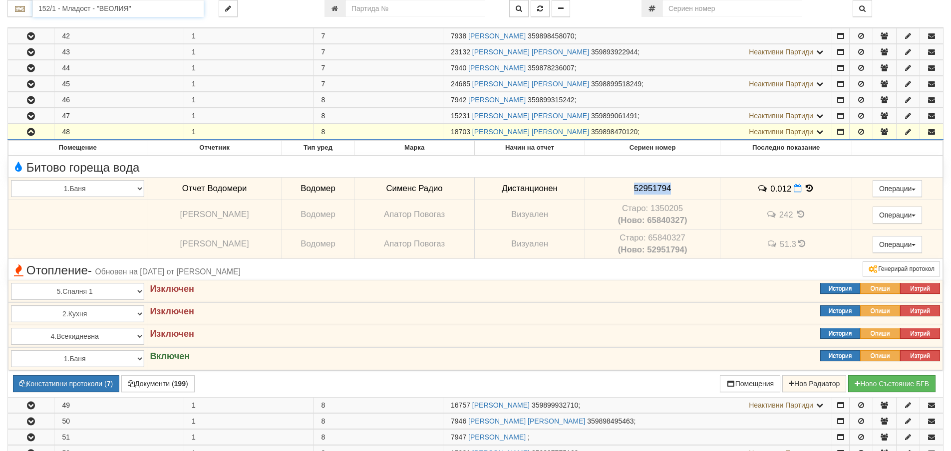
click at [87, 10] on input "152/1 - Младост - "ВЕОЛИЯ"" at bounding box center [117, 8] width 171 height 17
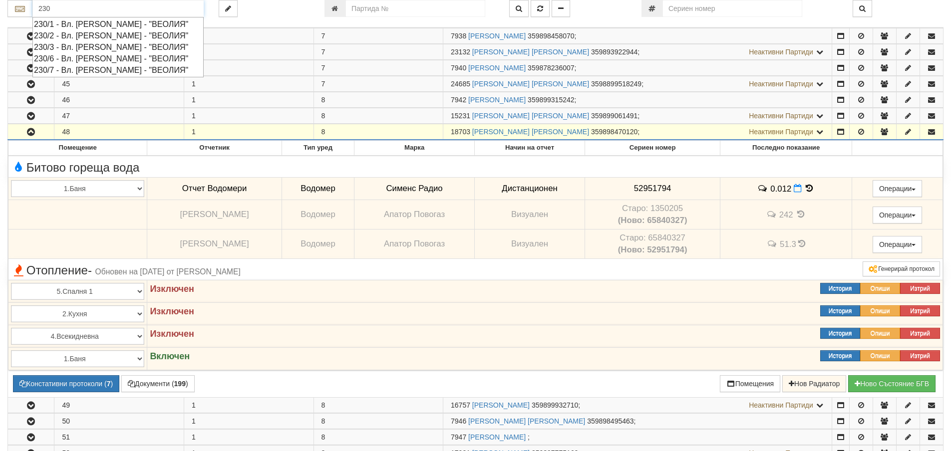
click at [63, 45] on div "230/3 - Вл. [PERSON_NAME] - "ВЕОЛИЯ"" at bounding box center [118, 46] width 168 height 11
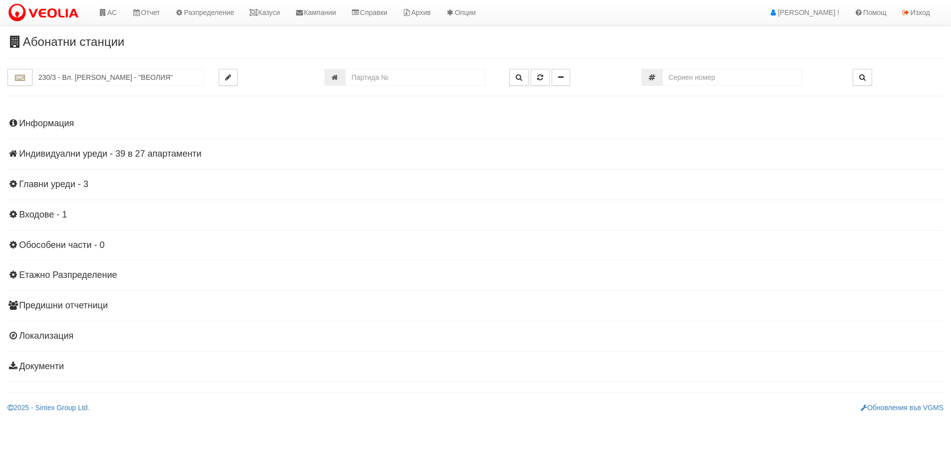
scroll to position [0, 0]
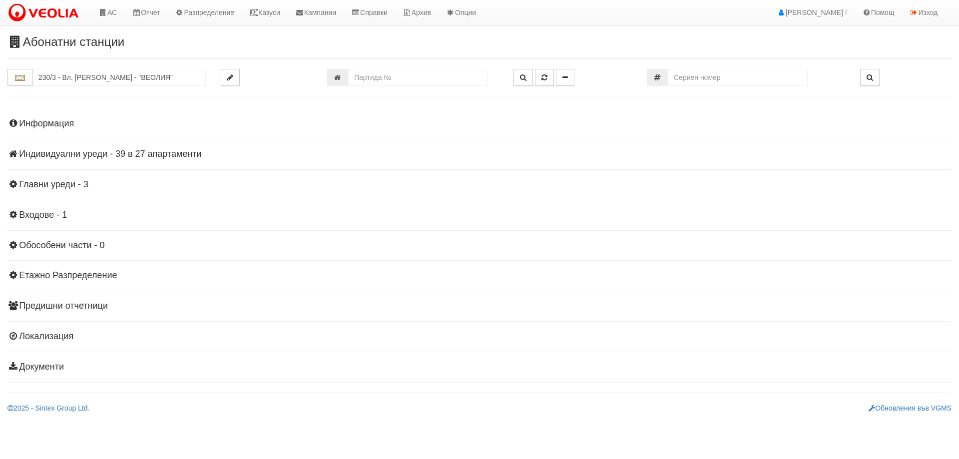
click at [58, 180] on h4 "Главни уреди - 3" at bounding box center [479, 185] width 944 height 10
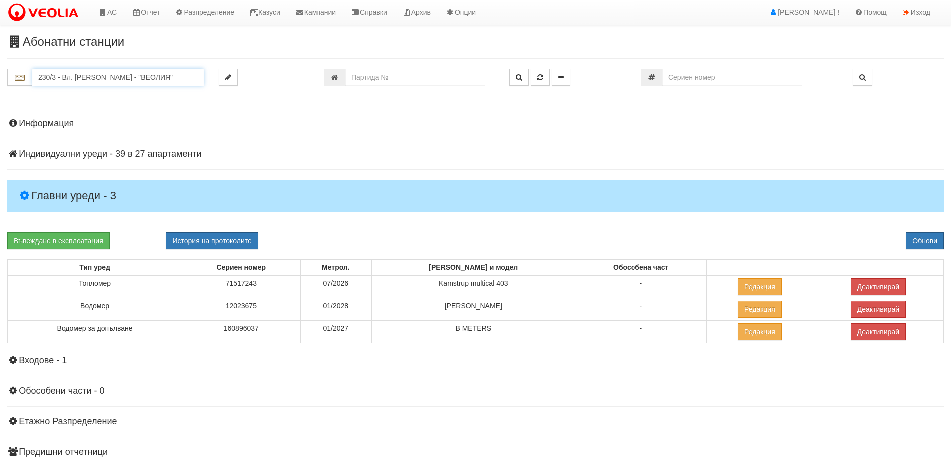
click at [49, 76] on input "230/3 - Вл. [PERSON_NAME] - "ВЕОЛИЯ"" at bounding box center [117, 77] width 171 height 17
click at [62, 92] on div "079/1 - Трошево - "ВЕОЛИЯ"" at bounding box center [118, 92] width 168 height 11
type input "079/1 - Трошево - "ВЕОЛИЯ""
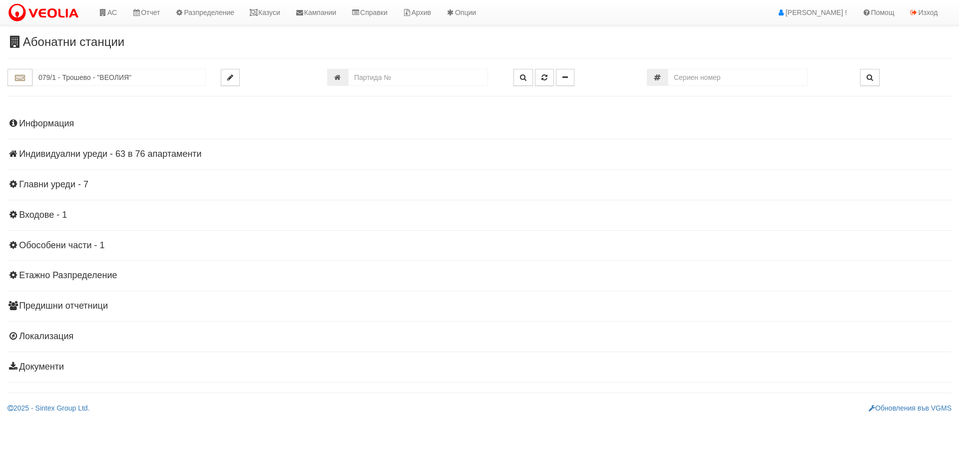
click at [62, 151] on h4 "Индивидуални уреди - 63 в 76 апартаменти" at bounding box center [479, 154] width 944 height 10
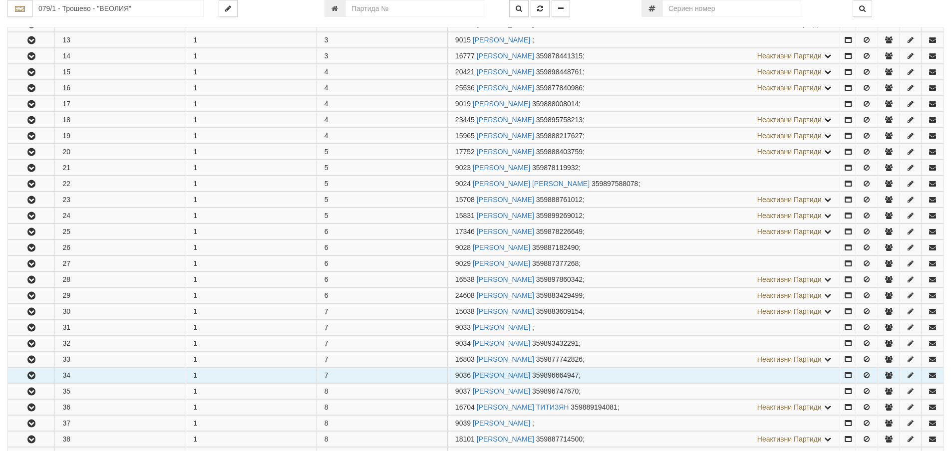
scroll to position [399, 0]
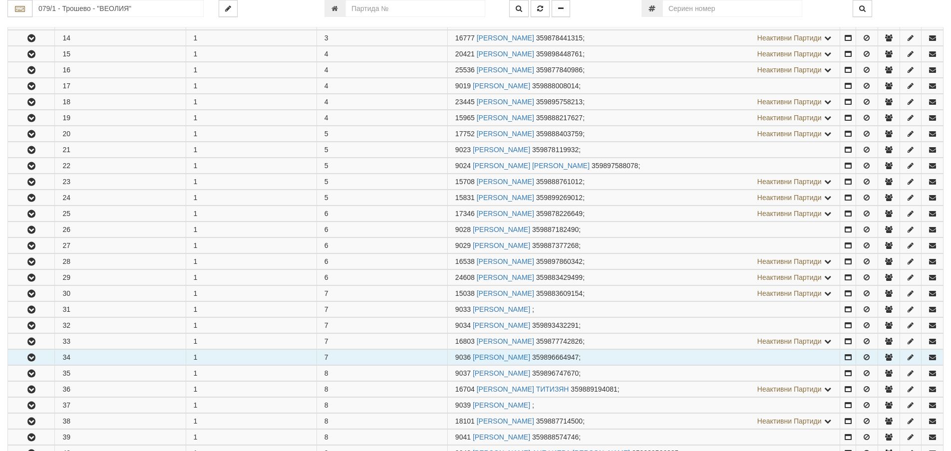
click at [47, 356] on button "button" at bounding box center [31, 357] width 46 height 15
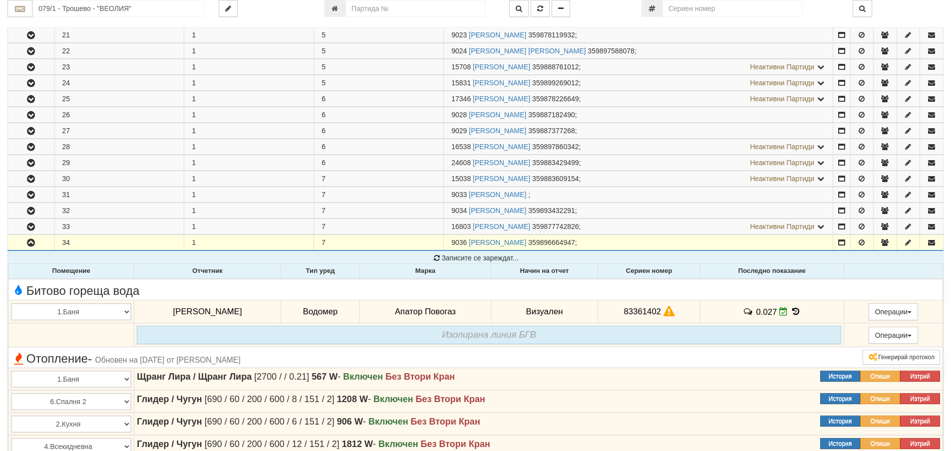
scroll to position [549, 0]
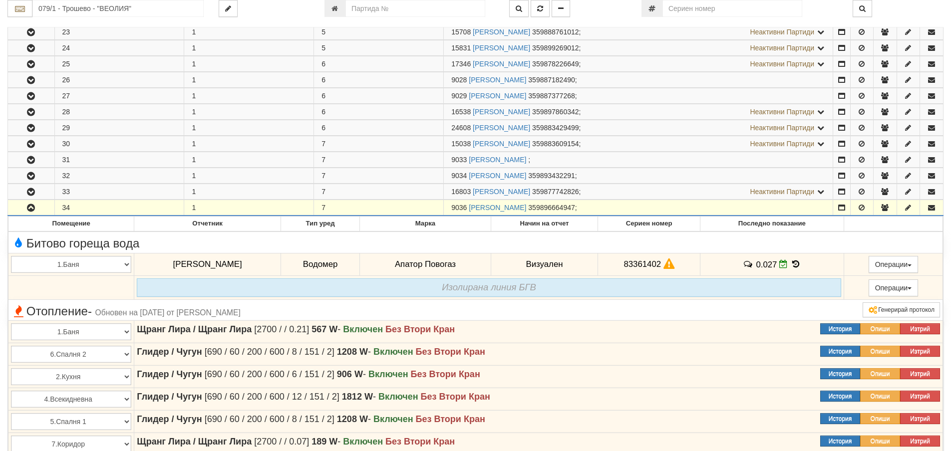
click at [42, 212] on button "button" at bounding box center [31, 207] width 46 height 15
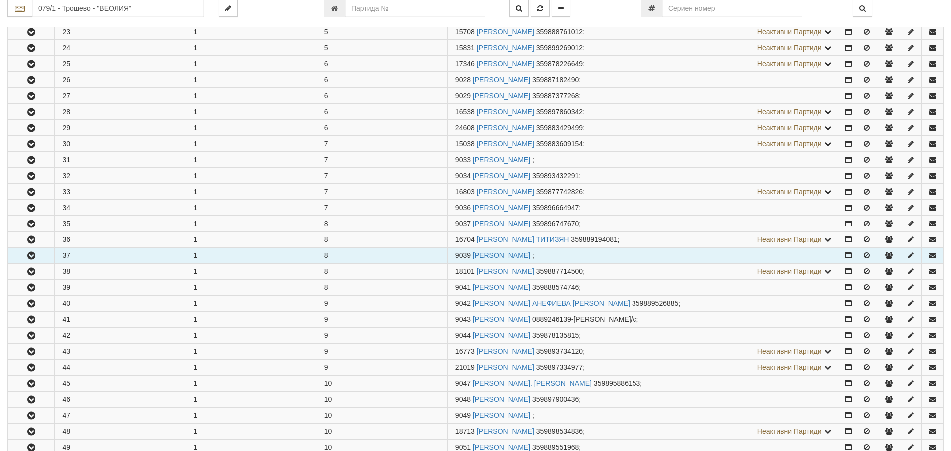
click at [45, 259] on button "button" at bounding box center [31, 255] width 46 height 15
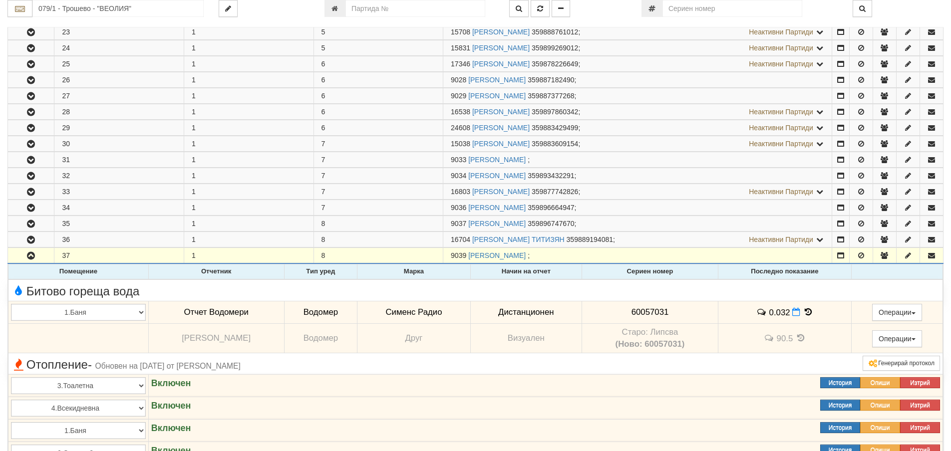
click at [648, 305] on td "60057031" at bounding box center [650, 312] width 136 height 23
click at [649, 310] on span "60057031" at bounding box center [650, 312] width 37 height 9
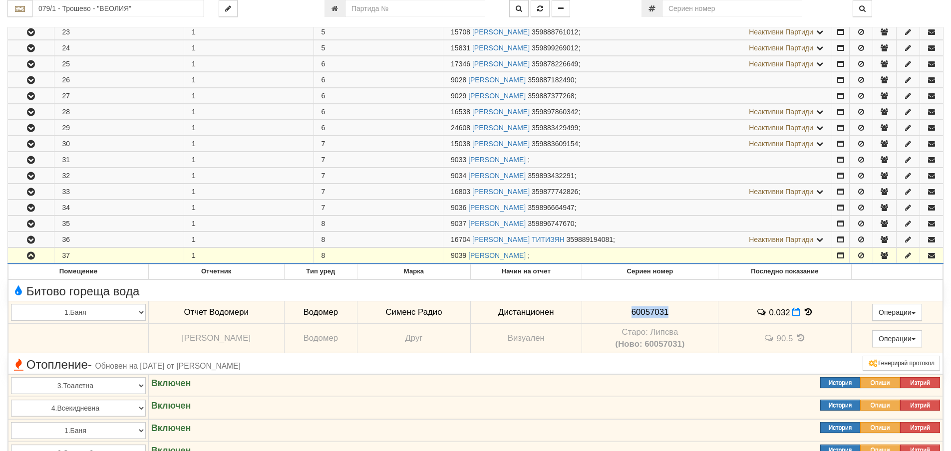
copy span "60057031"
